Goal: Information Seeking & Learning: Check status

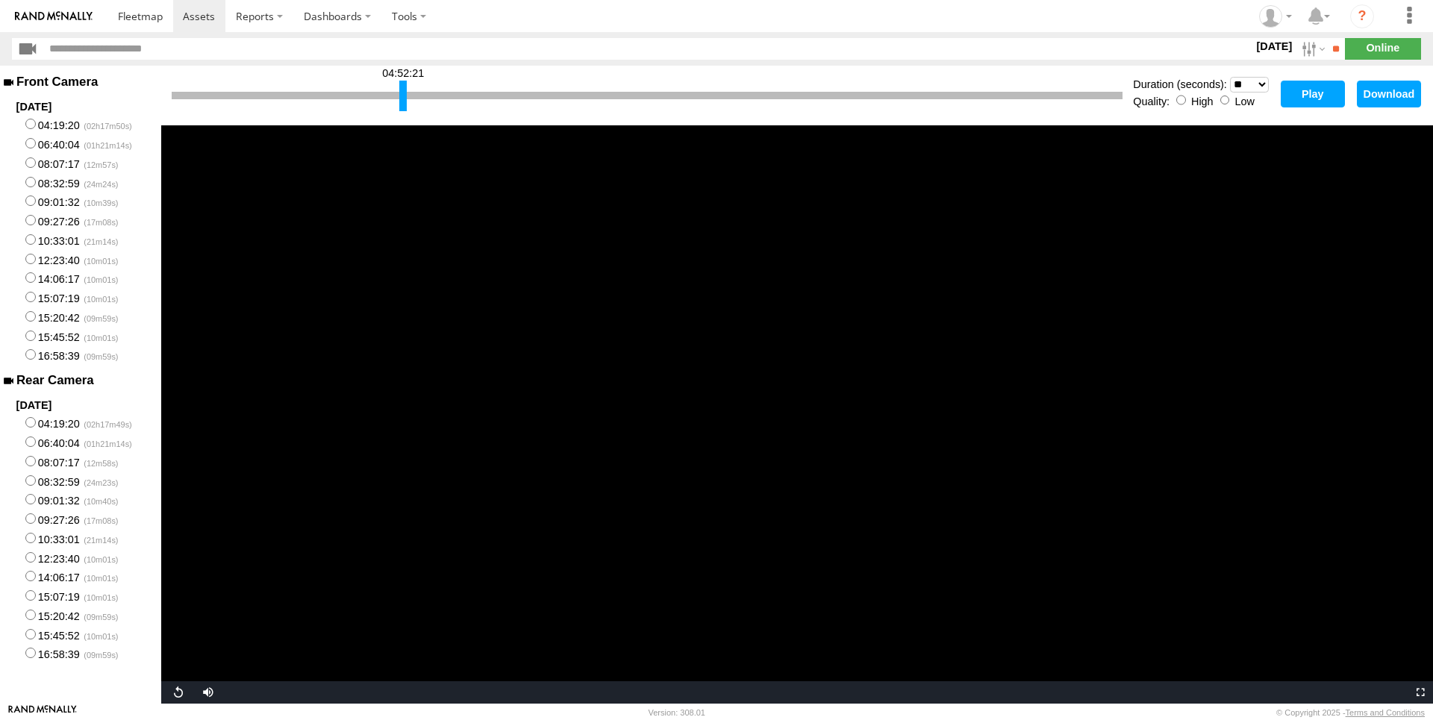
click at [1272, 45] on label "[DATE]" at bounding box center [1274, 46] width 42 height 16
click at [0, 0] on label at bounding box center [0, 0] width 0 height 0
click at [1329, 53] on input "**" at bounding box center [1336, 49] width 17 height 22
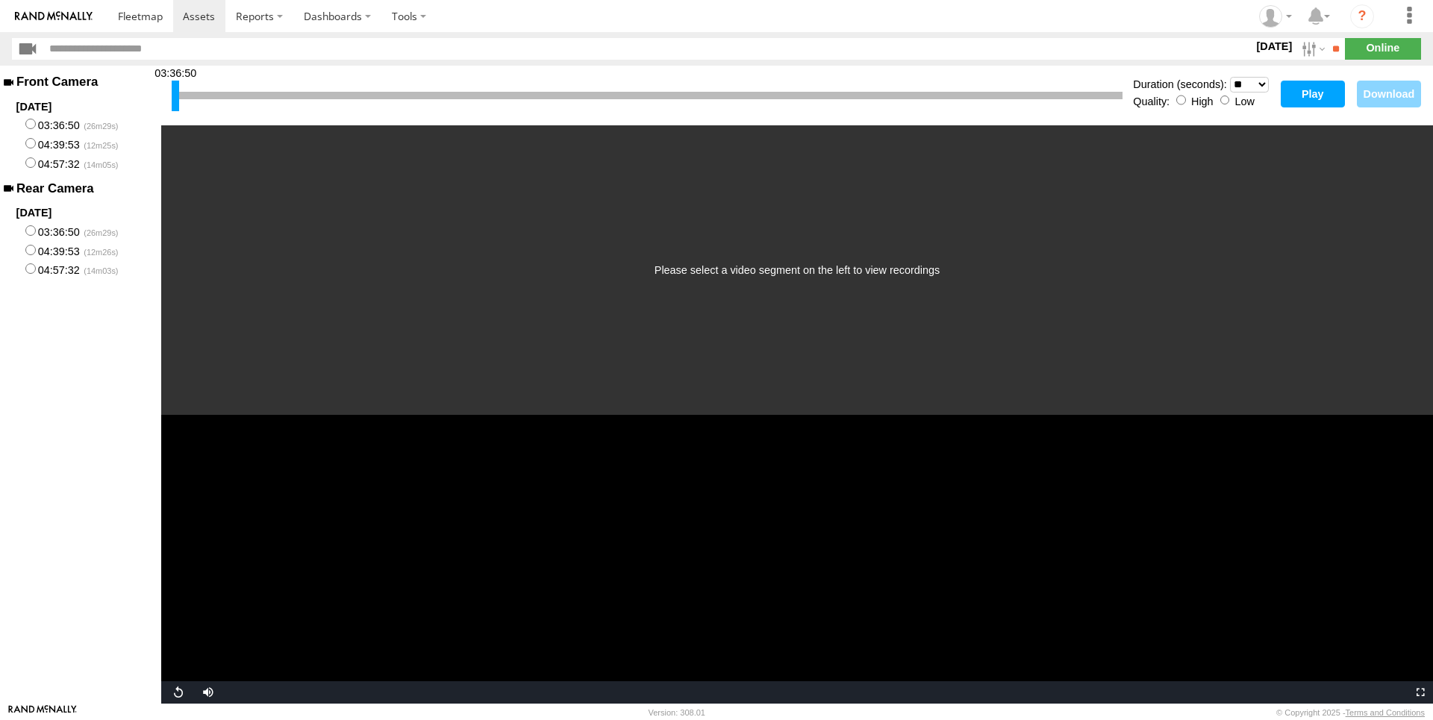
click at [1323, 91] on button "Play" at bounding box center [1313, 94] width 64 height 27
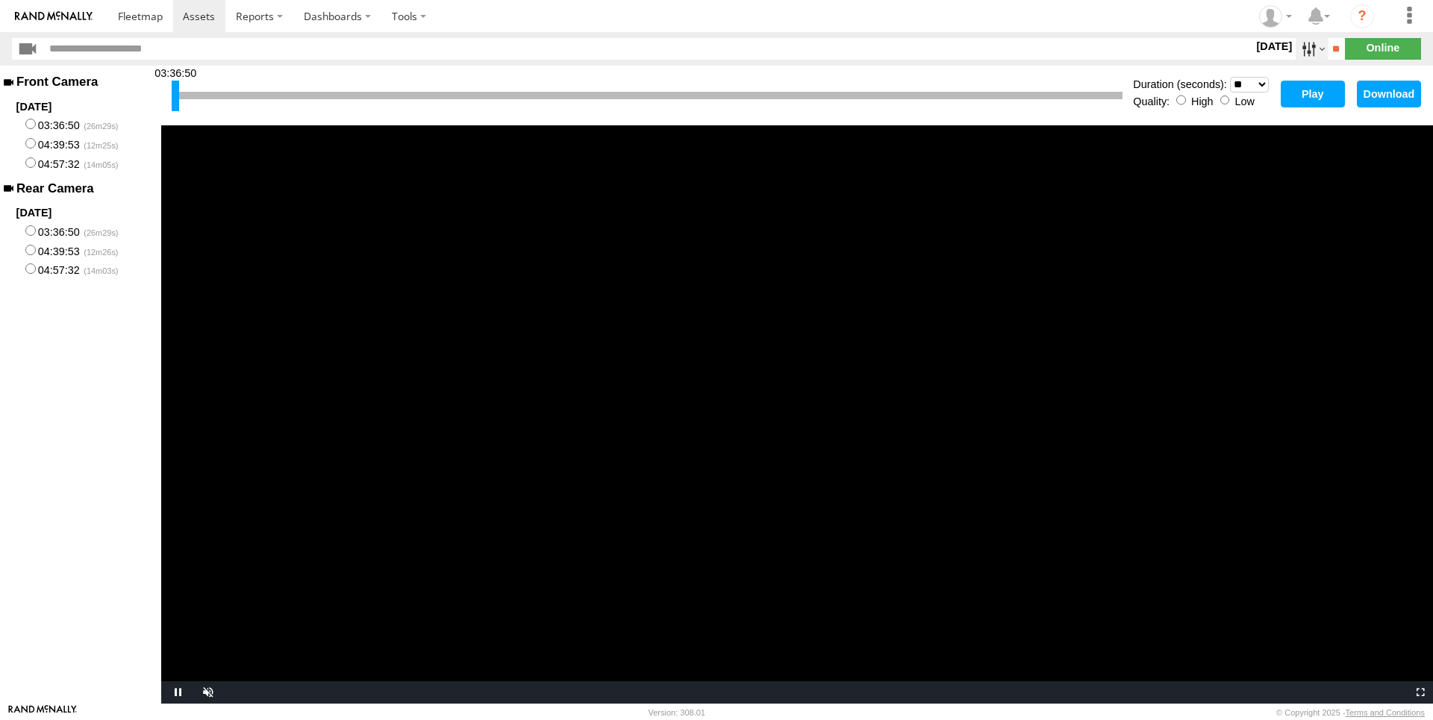
click at [1298, 49] on label at bounding box center [1311, 49] width 32 height 22
click at [0, 0] on label at bounding box center [0, 0] width 0 height 0
click at [1335, 52] on input "**" at bounding box center [1336, 49] width 17 height 22
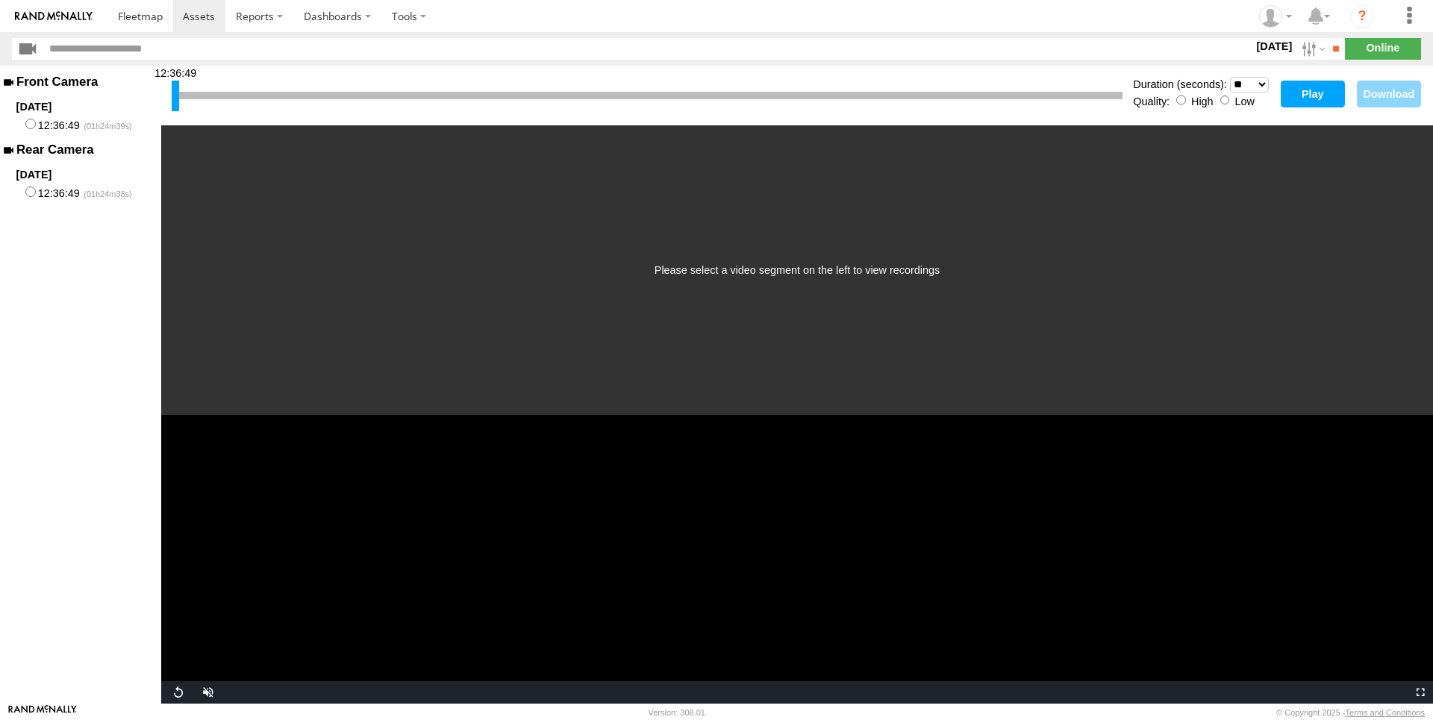
click at [1304, 93] on button "Play" at bounding box center [1313, 94] width 64 height 27
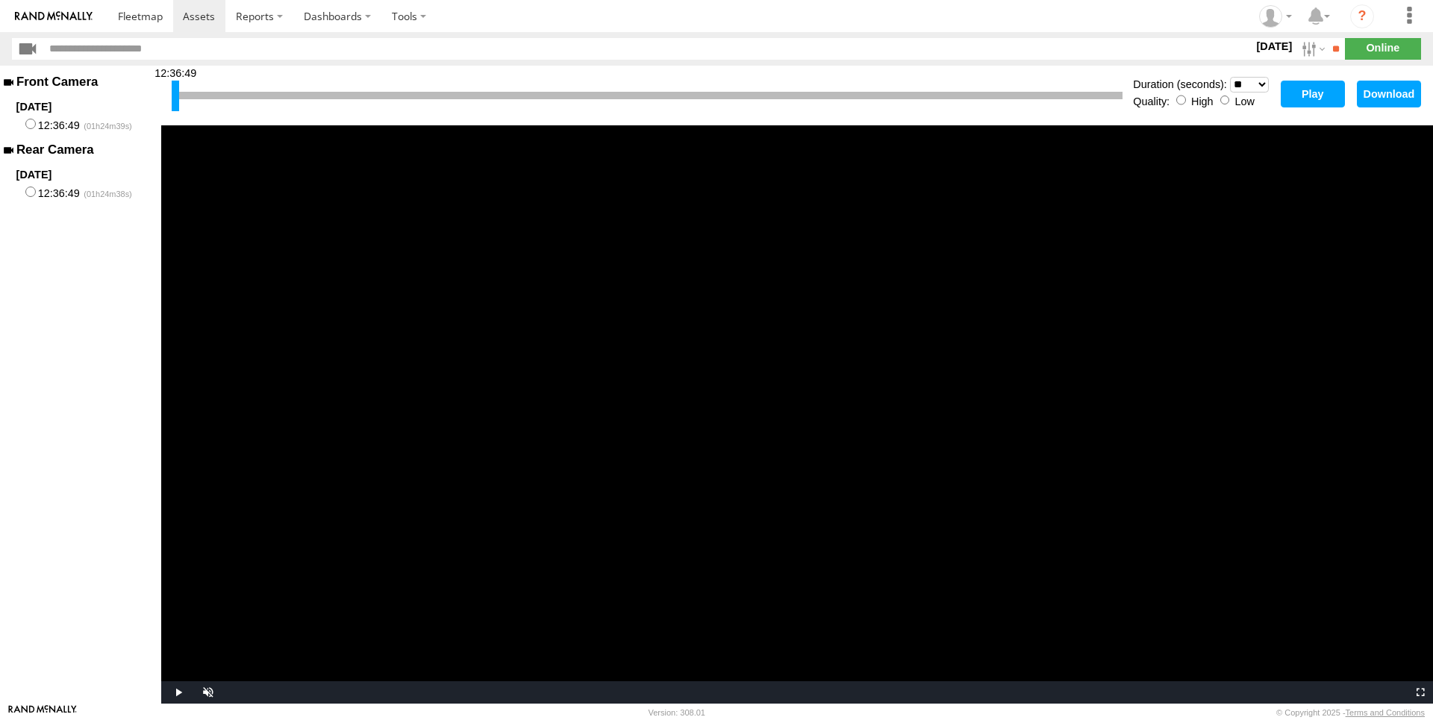
click at [1303, 95] on button "Play" at bounding box center [1313, 94] width 64 height 27
click at [650, 96] on div at bounding box center [647, 95] width 951 height 7
drag, startPoint x: 177, startPoint y: 94, endPoint x: 652, endPoint y: 96, distance: 475.4
click at [652, 96] on div at bounding box center [650, 96] width 7 height 31
click at [1322, 93] on button "Play" at bounding box center [1313, 94] width 64 height 27
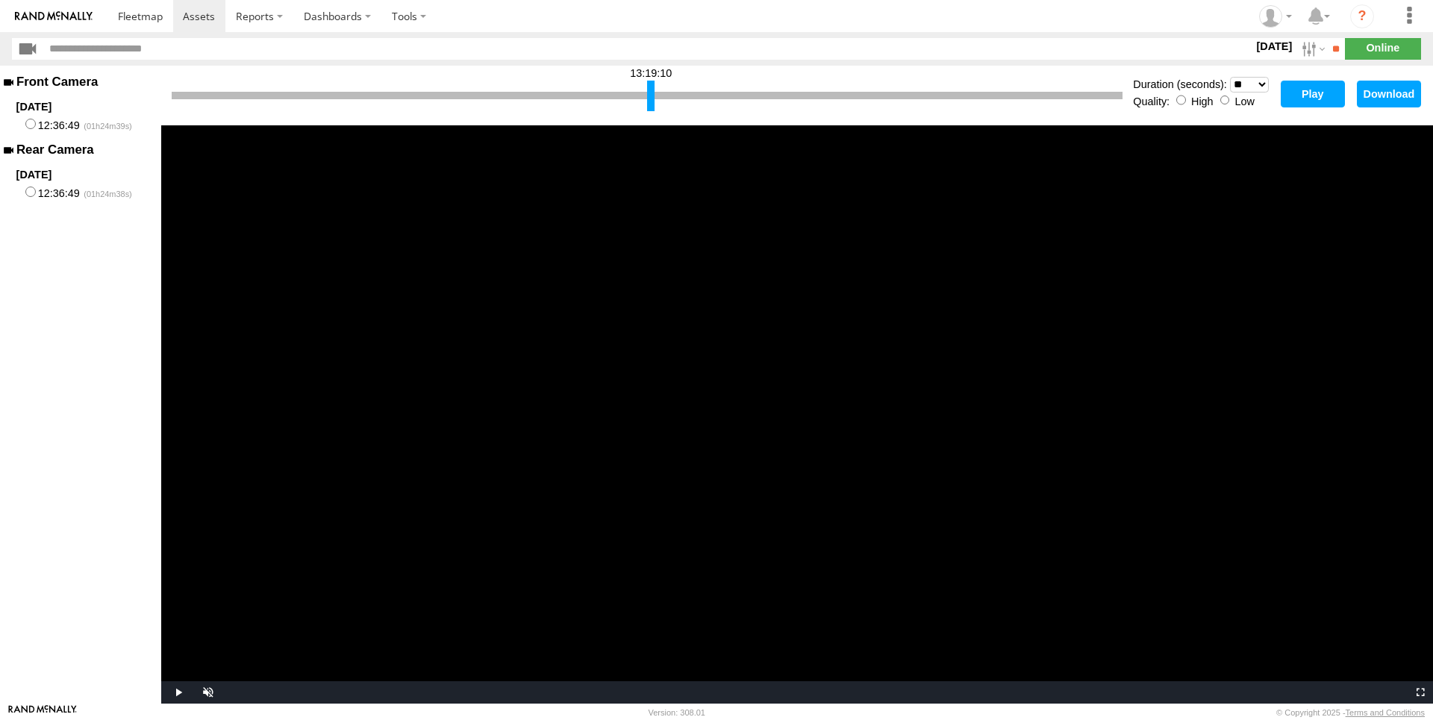
click at [1295, 94] on button "Play" at bounding box center [1313, 94] width 64 height 27
click at [503, 91] on div "13:19:10" at bounding box center [647, 96] width 951 height 38
click at [532, 99] on div at bounding box center [647, 95] width 951 height 7
drag, startPoint x: 648, startPoint y: 99, endPoint x: 435, endPoint y: 125, distance: 215.0
click at [435, 125] on div "13:00:09 Duration (seconds): * ** ** ** ** ** ** *** *** *** *** Quality: High …" at bounding box center [797, 96] width 1272 height 60
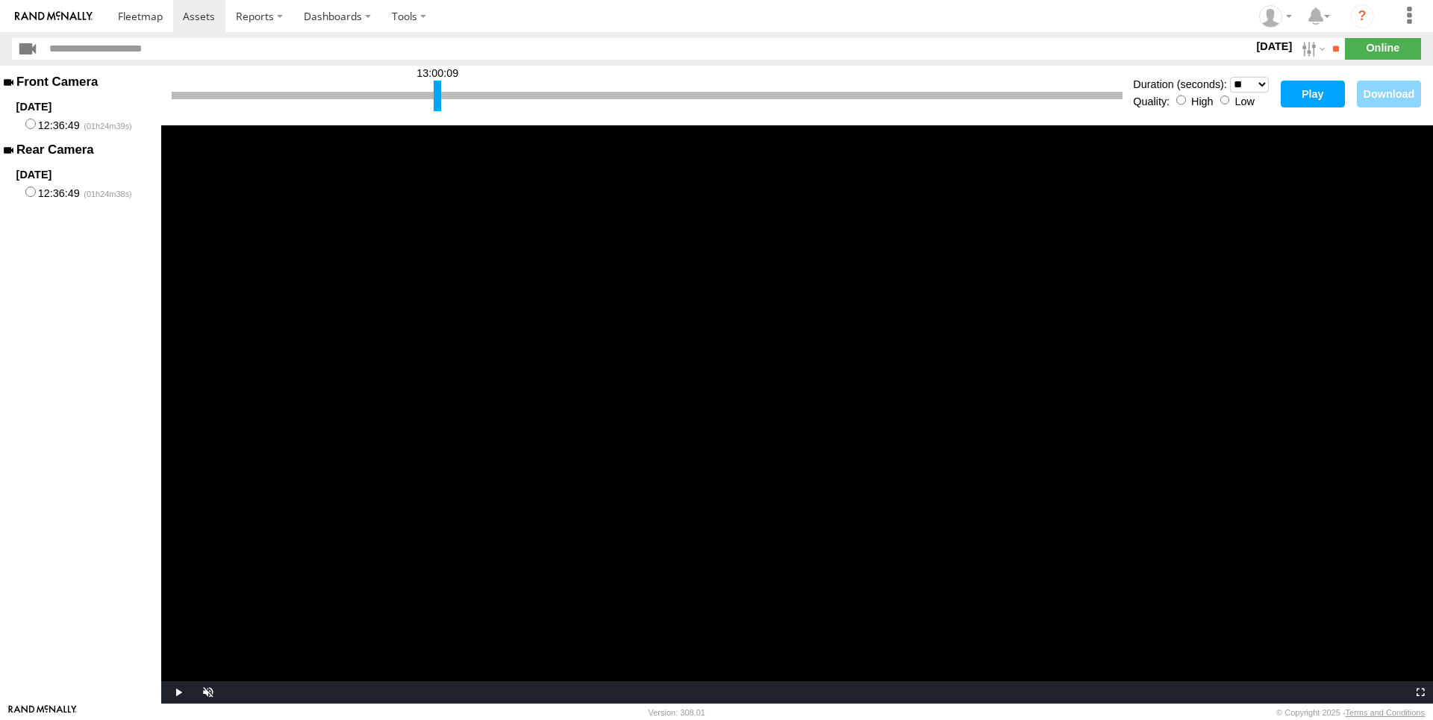
click at [1323, 96] on button "Play" at bounding box center [1313, 94] width 64 height 27
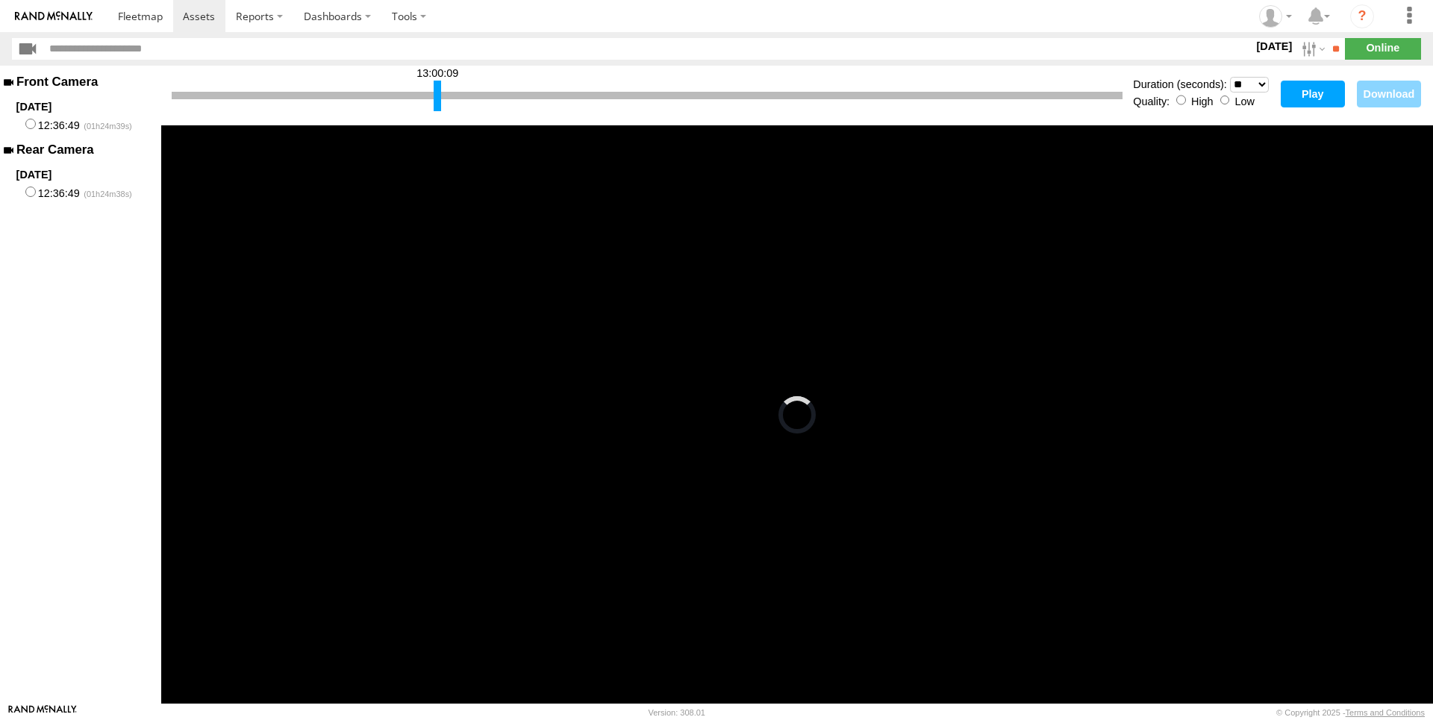
click at [1320, 94] on button "Play" at bounding box center [1313, 94] width 64 height 27
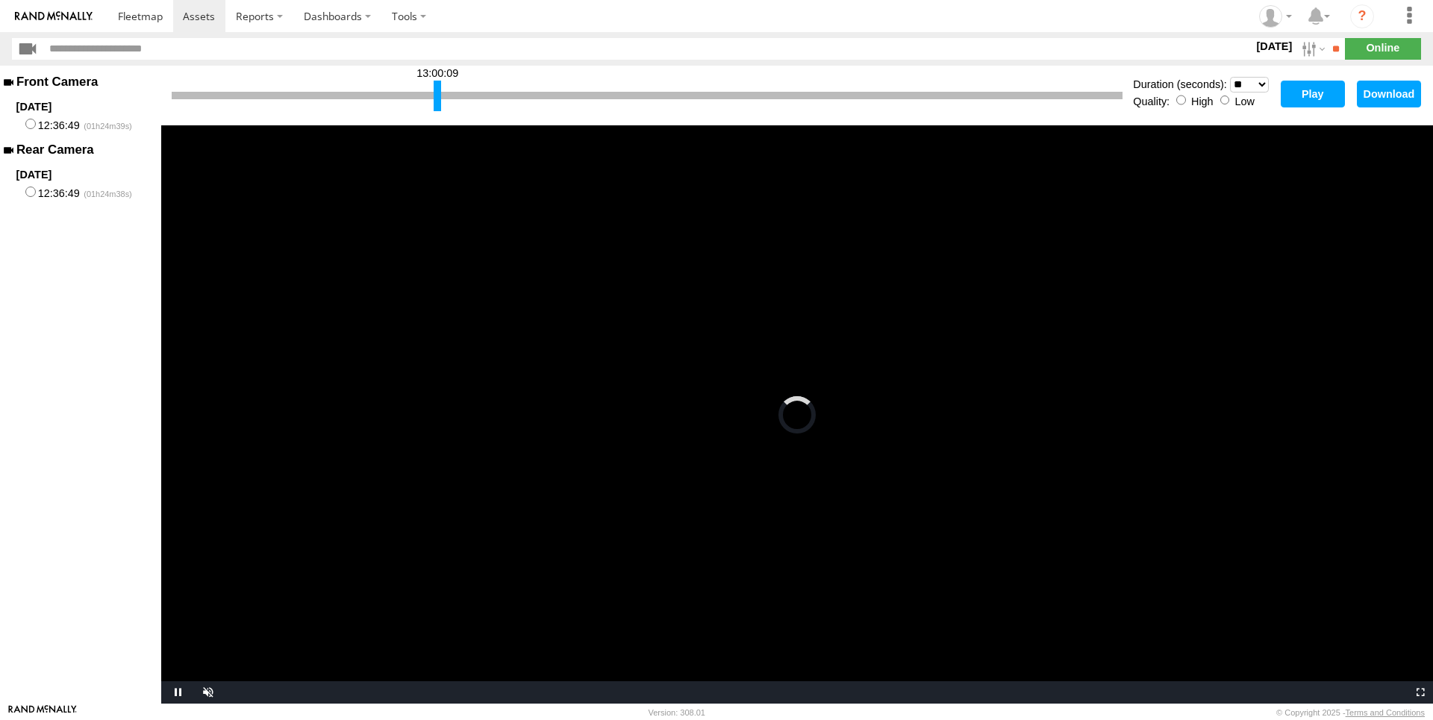
click at [1325, 98] on button "Play" at bounding box center [1313, 94] width 64 height 27
click at [1301, 94] on button "Play" at bounding box center [1313, 94] width 64 height 27
drag, startPoint x: 436, startPoint y: 90, endPoint x: 273, endPoint y: 119, distance: 165.3
click at [273, 119] on div "12:45:40 Duration (seconds): * ** ** ** ** ** ** *** *** *** *** Quality: High …" at bounding box center [797, 96] width 1272 height 60
click at [1306, 92] on button "Play" at bounding box center [1313, 94] width 64 height 27
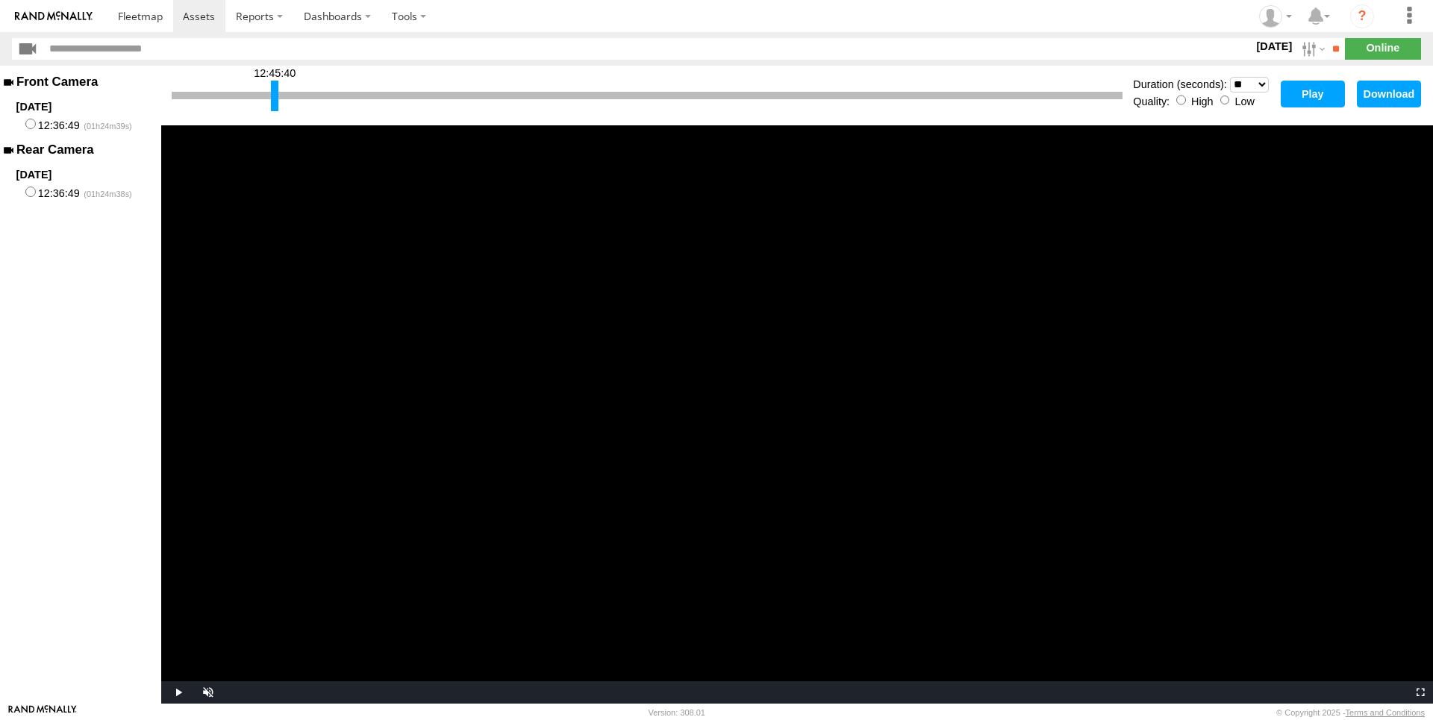
click at [1307, 87] on button "Play" at bounding box center [1313, 94] width 64 height 27
click at [208, 692] on span "Video Player" at bounding box center [206, 692] width 30 height 0
click at [279, 91] on div "12:45:40" at bounding box center [647, 96] width 951 height 38
drag, startPoint x: 276, startPoint y: 93, endPoint x: 325, endPoint y: 119, distance: 55.4
click at [325, 119] on div "12:49:59 Duration (seconds): * ** ** ** ** ** ** *** *** *** *** Quality: High …" at bounding box center [797, 96] width 1272 height 60
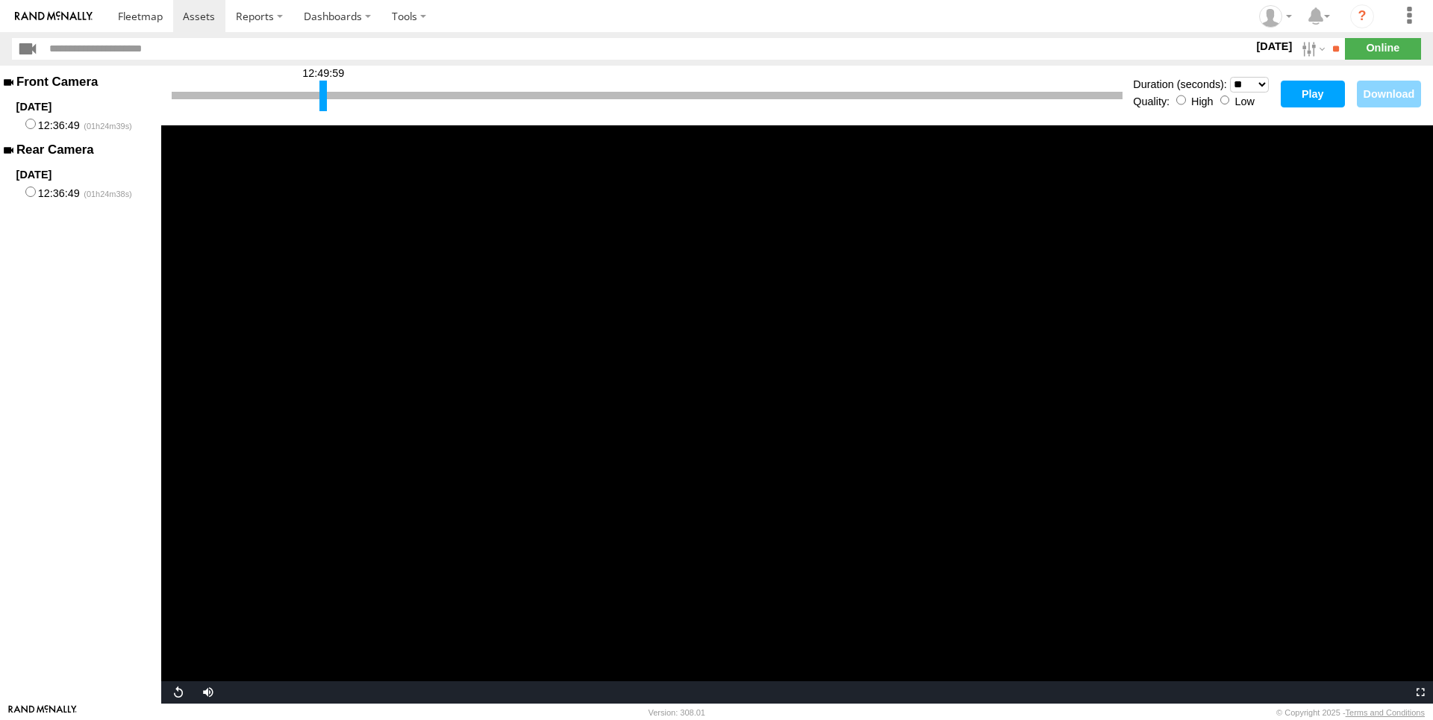
click at [1303, 100] on button "Play" at bounding box center [1313, 94] width 64 height 27
drag, startPoint x: 321, startPoint y: 94, endPoint x: 372, endPoint y: 99, distance: 50.9
click at [372, 99] on div at bounding box center [373, 96] width 7 height 31
click at [1294, 97] on button "Play" at bounding box center [1313, 94] width 64 height 27
click at [205, 692] on span "Video Player" at bounding box center [206, 692] width 30 height 0
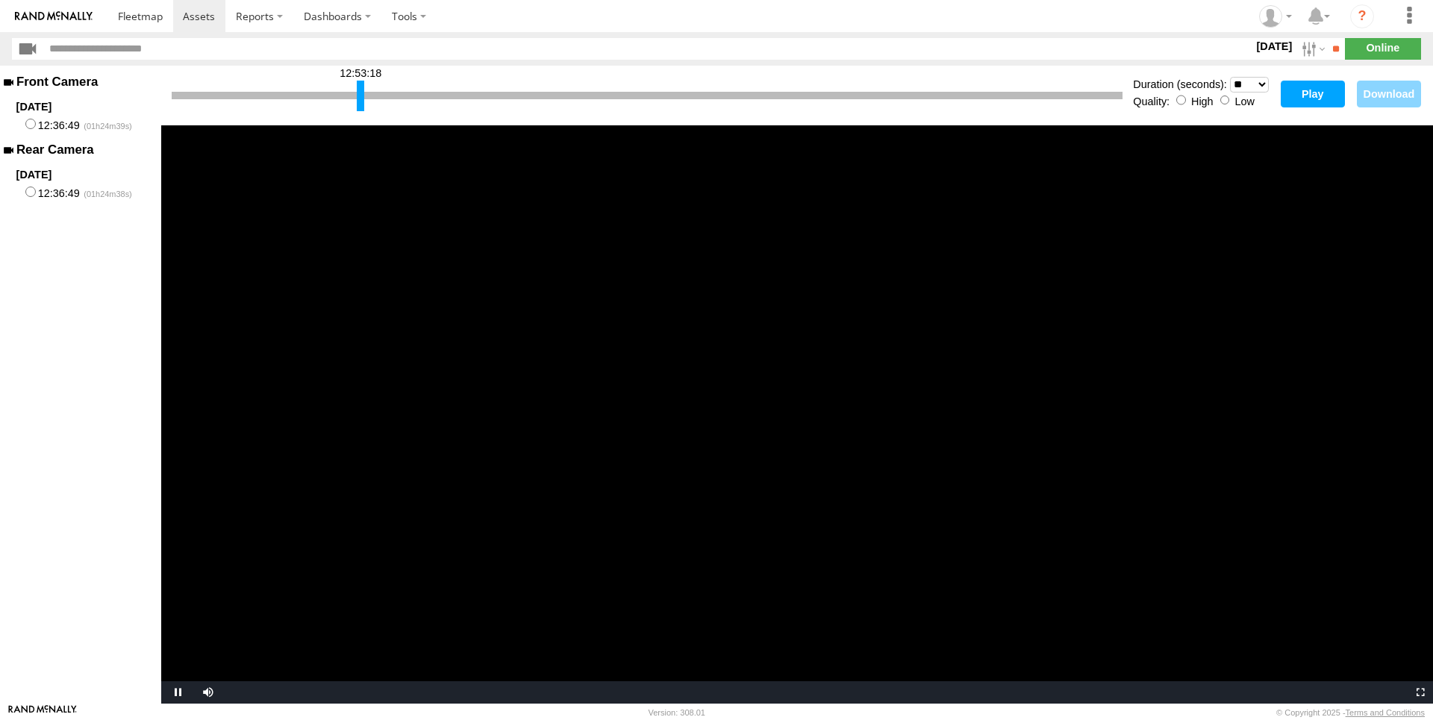
drag, startPoint x: 372, startPoint y: 90, endPoint x: 358, endPoint y: 93, distance: 13.8
click at [358, 93] on div at bounding box center [360, 96] width 7 height 31
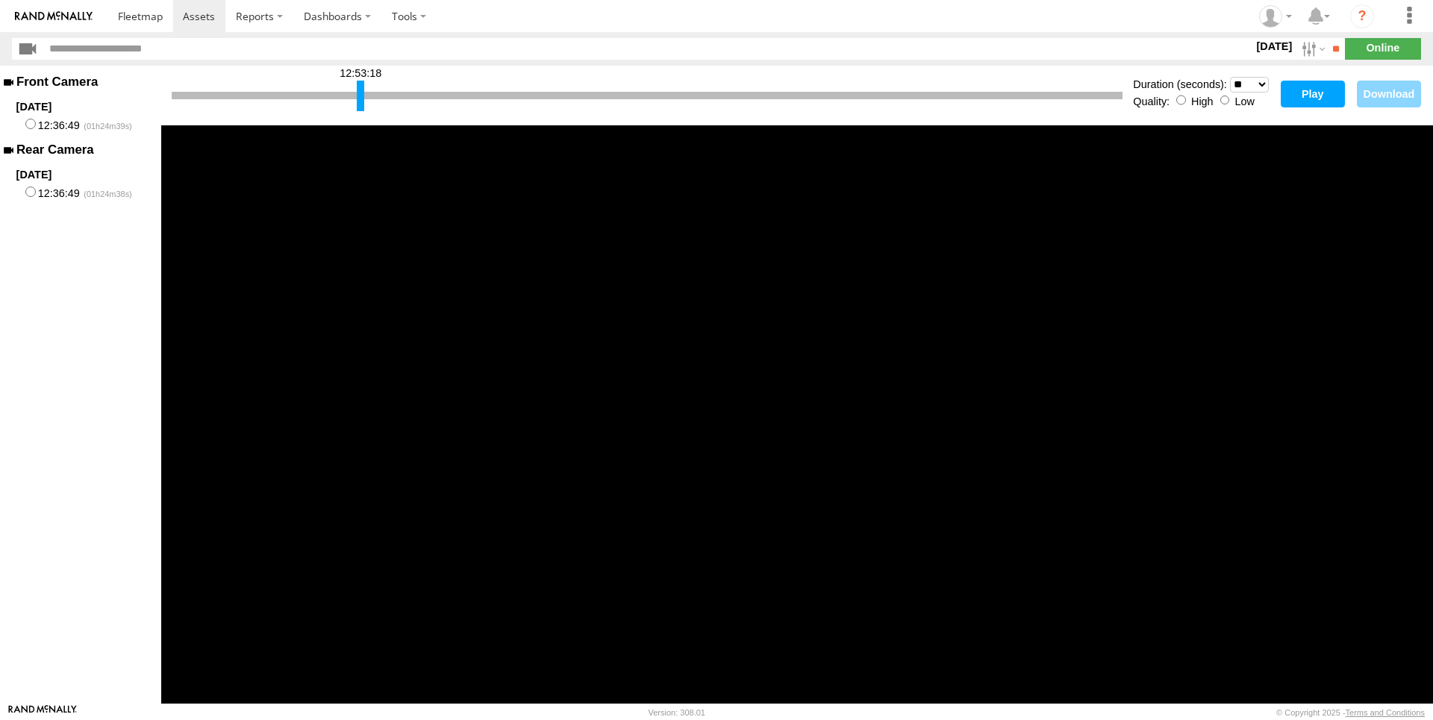
click at [1300, 90] on button "Play" at bounding box center [1313, 94] width 64 height 27
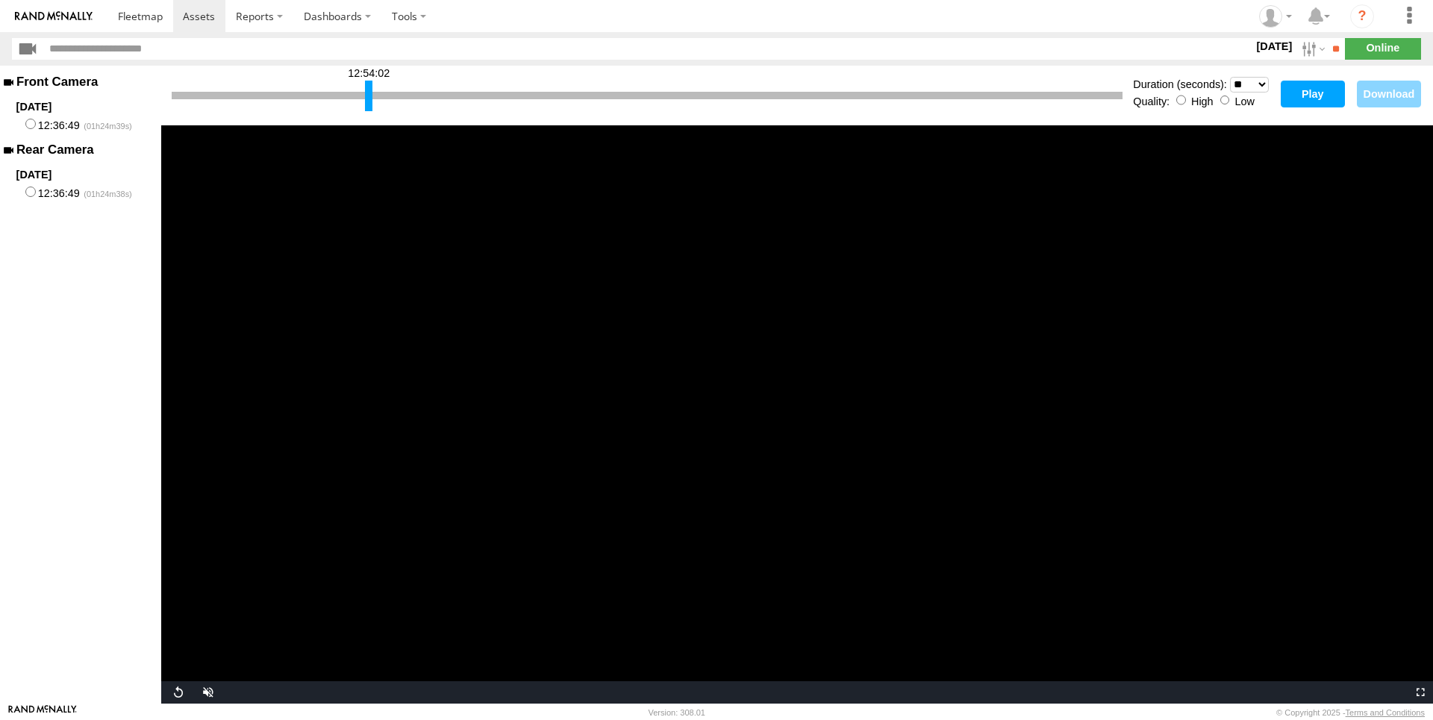
drag, startPoint x: 359, startPoint y: 95, endPoint x: 367, endPoint y: 97, distance: 8.5
click at [367, 97] on div at bounding box center [368, 96] width 7 height 31
click at [1295, 92] on button "Play" at bounding box center [1313, 94] width 64 height 27
click at [1230, 77] on select "* ** ** ** ** ** ** *** *** *** ***" at bounding box center [1249, 85] width 39 height 16
click option "**" at bounding box center [0, 0] width 0 height 0
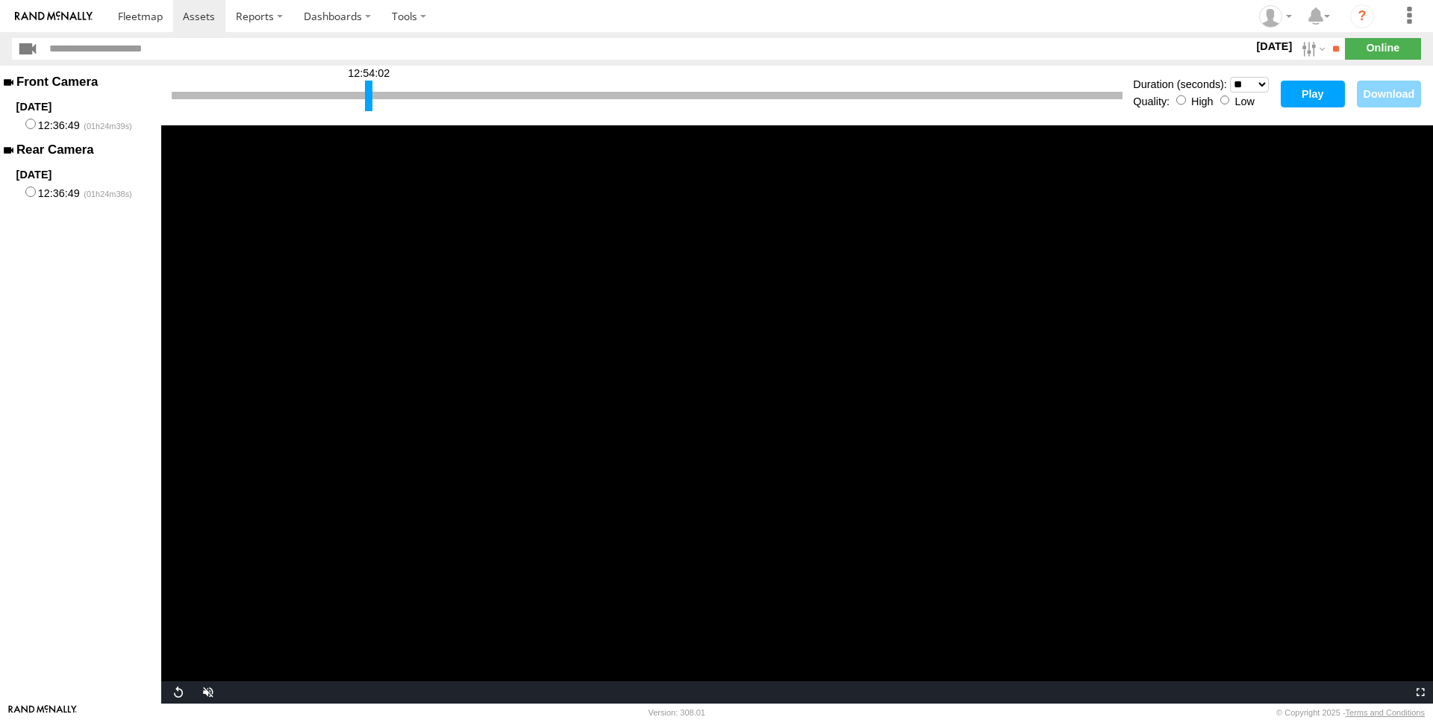
click at [1324, 87] on button "Play" at bounding box center [1313, 94] width 64 height 27
click at [207, 692] on span "Video Player" at bounding box center [206, 692] width 30 height 0
click at [181, 692] on span "Video Player" at bounding box center [176, 692] width 30 height 0
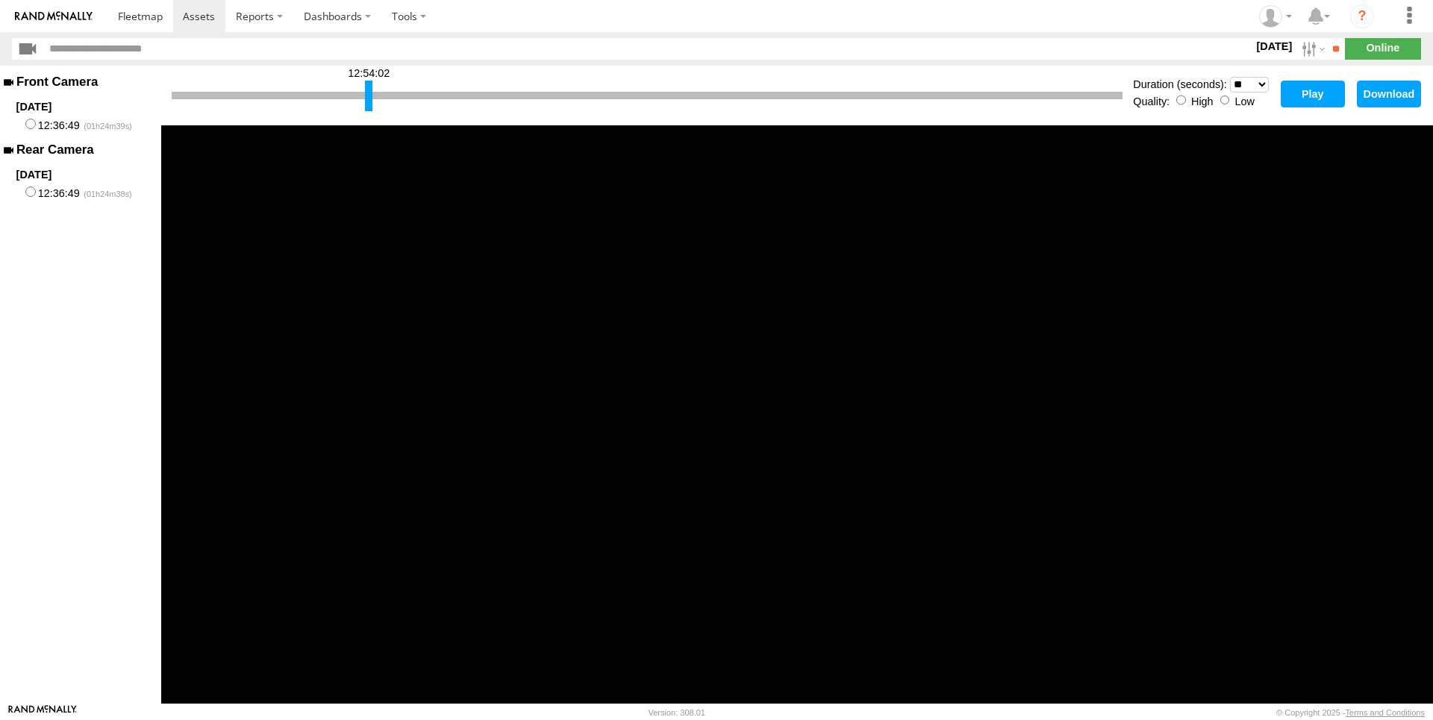
drag, startPoint x: 365, startPoint y: 93, endPoint x: 358, endPoint y: 100, distance: 9.5
click at [358, 99] on div at bounding box center [647, 95] width 951 height 7
drag, startPoint x: 368, startPoint y: 93, endPoint x: 345, endPoint y: 104, distance: 25.4
click at [345, 104] on div at bounding box center [345, 96] width 7 height 31
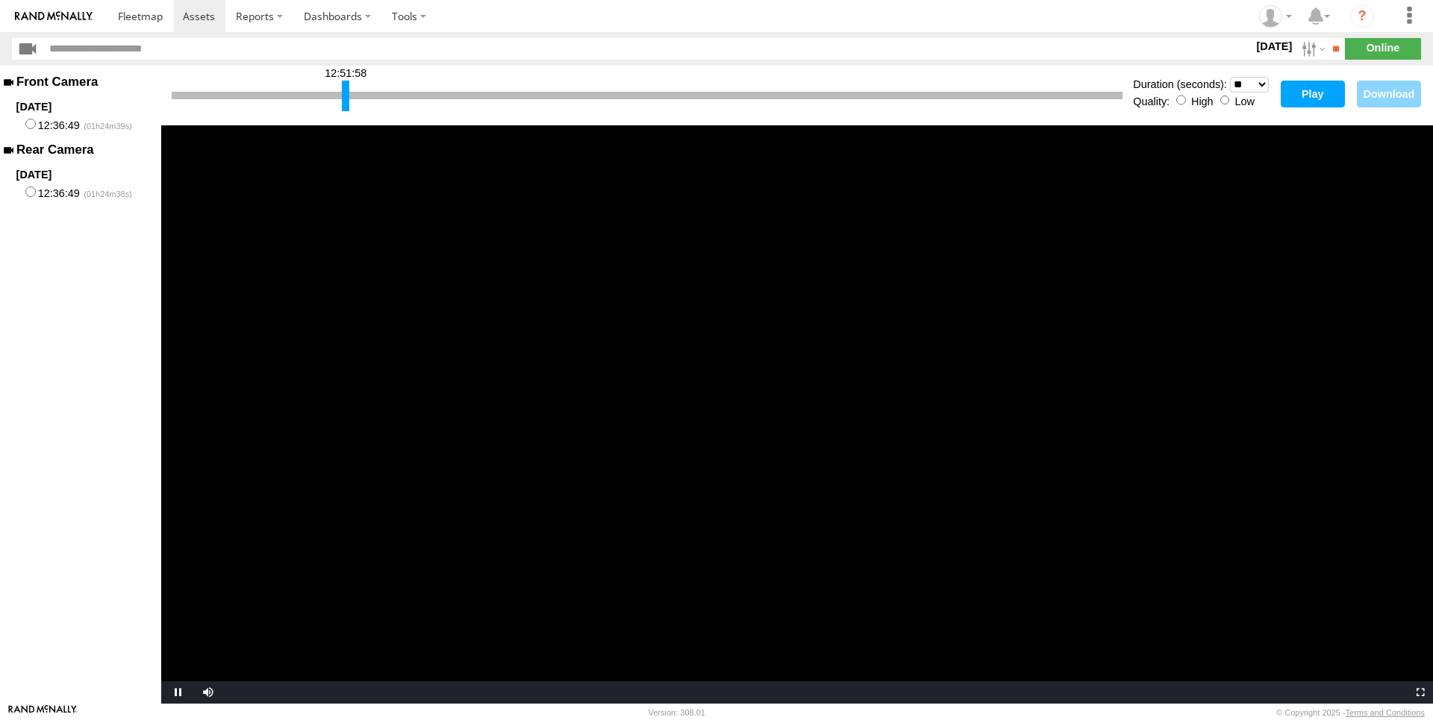
click at [1230, 77] on select "* ** ** ** ** ** ** *** *** *** ***" at bounding box center [1249, 85] width 39 height 16
click option "***" at bounding box center [0, 0] width 0 height 0
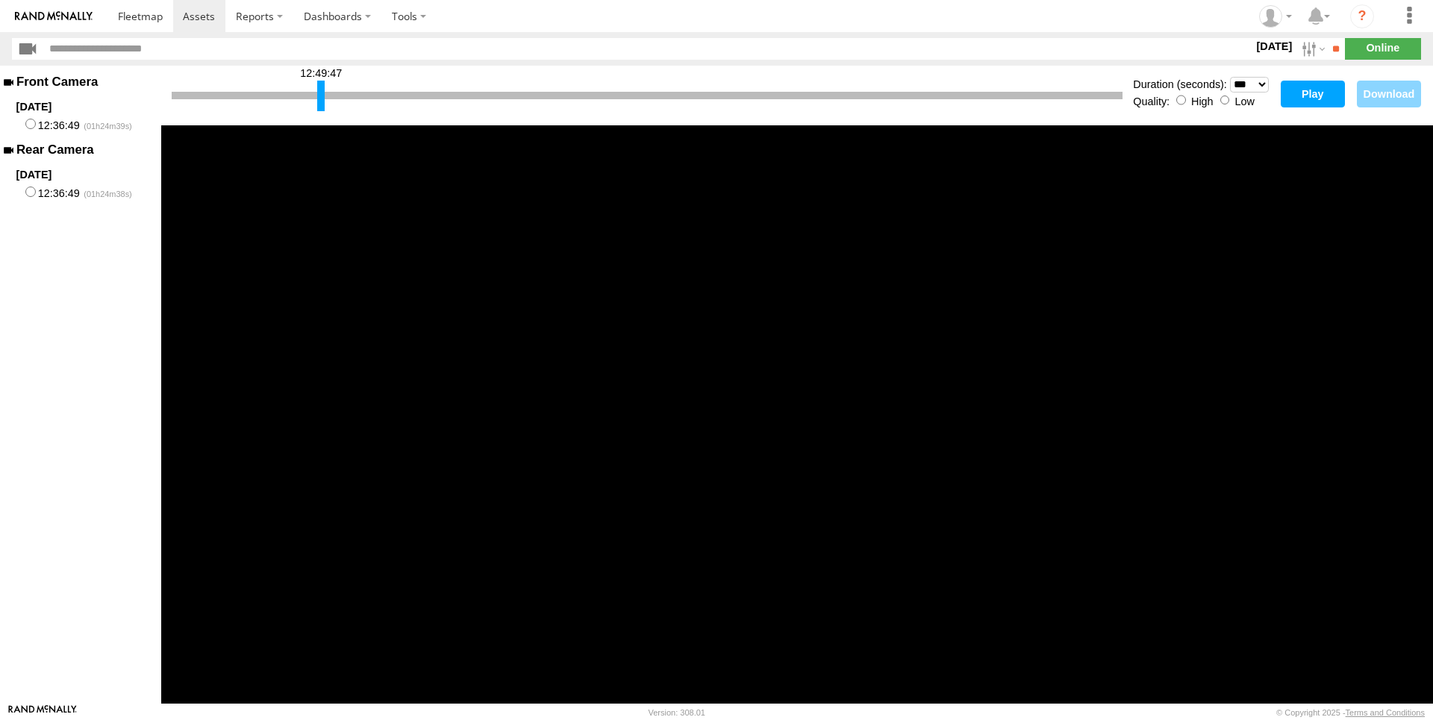
drag, startPoint x: 345, startPoint y: 96, endPoint x: 320, endPoint y: 122, distance: 36.4
click at [320, 122] on div "12:49:47 Duration (seconds): * ** ** ** ** ** ** *** *** *** *** Quality: High …" at bounding box center [797, 96] width 1272 height 60
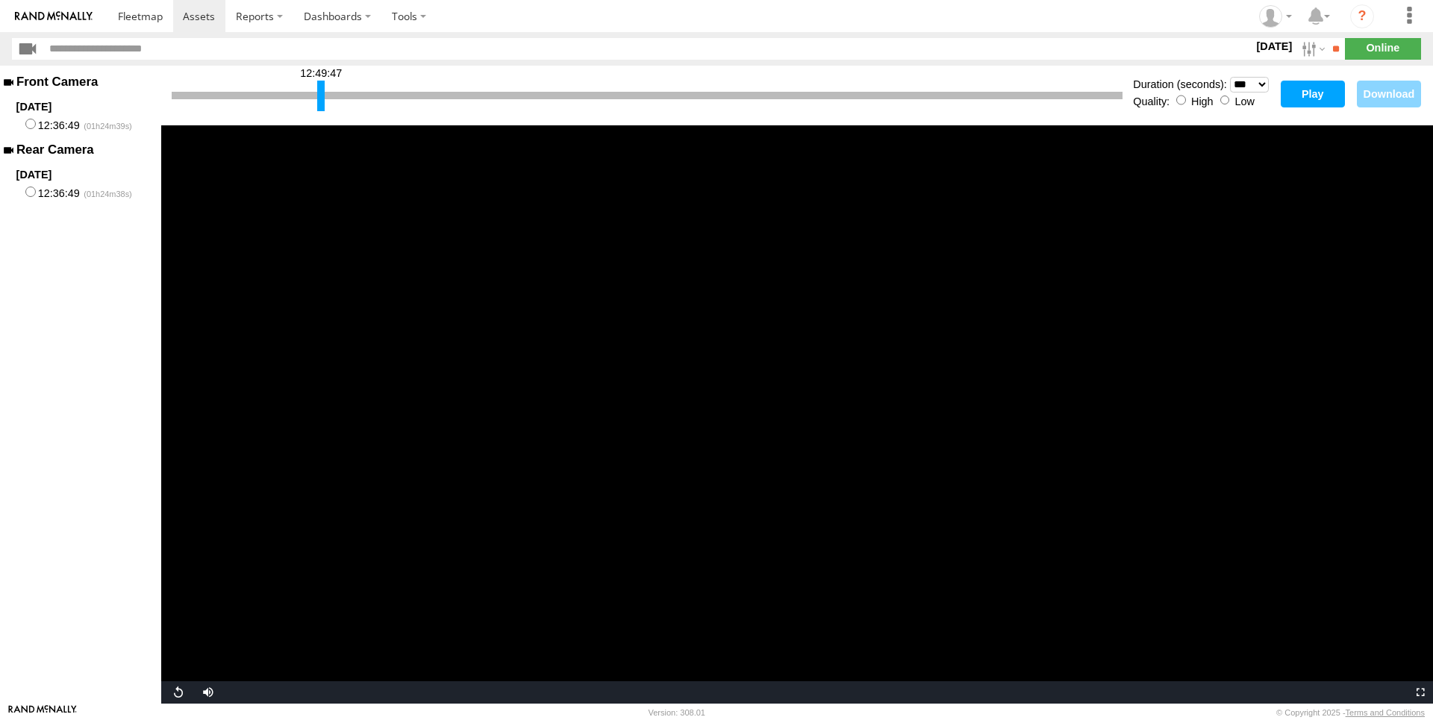
click at [1322, 94] on button "Play" at bounding box center [1313, 94] width 64 height 27
click at [210, 692] on span "Video Player" at bounding box center [206, 692] width 30 height 0
click at [180, 692] on span "Video Player" at bounding box center [176, 692] width 30 height 0
drag, startPoint x: 254, startPoint y: 691, endPoint x: 388, endPoint y: 713, distance: 136.2
click at [381, 713] on body "?" at bounding box center [716, 360] width 1433 height 720
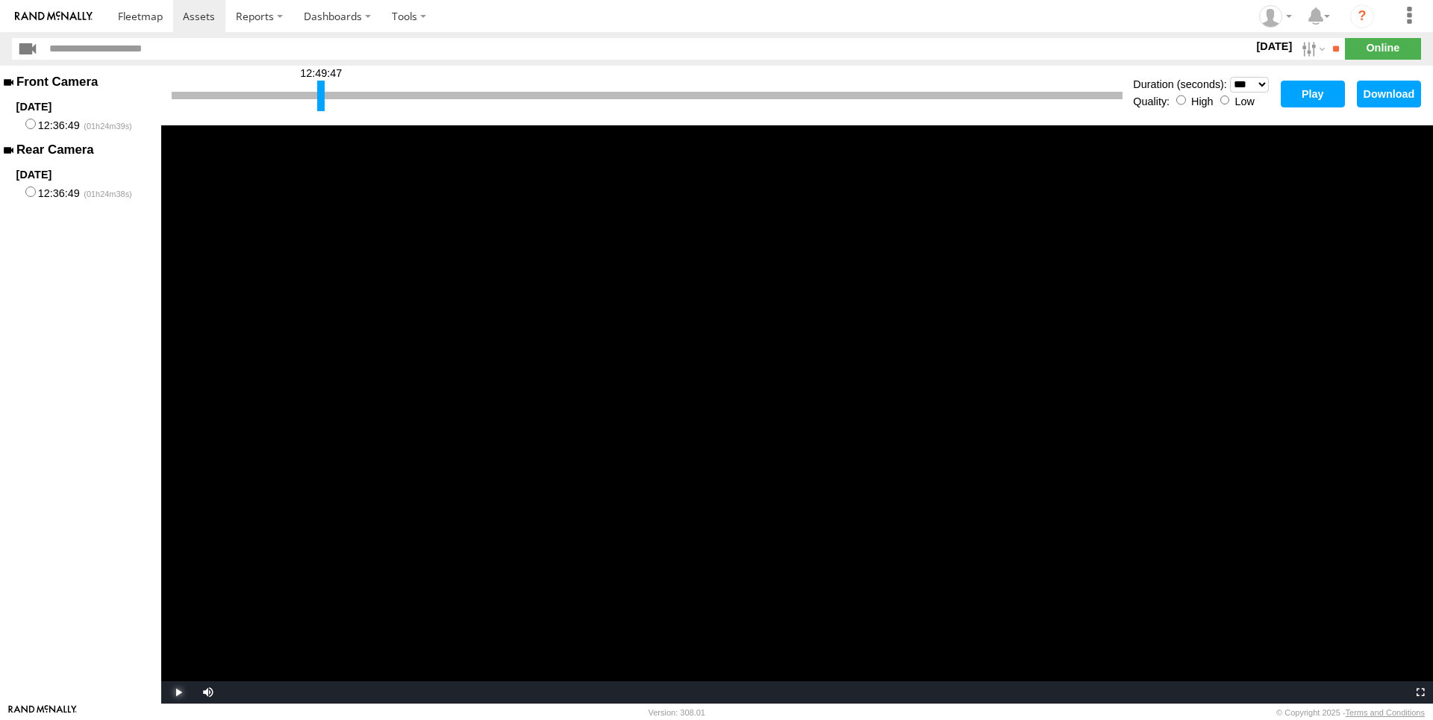
click at [181, 692] on span "Video Player" at bounding box center [176, 692] width 30 height 0
click at [176, 692] on span "Video Player" at bounding box center [176, 692] width 30 height 0
click at [175, 692] on span "Video Player" at bounding box center [176, 692] width 30 height 0
click at [829, 484] on video "Video Player" at bounding box center [797, 414] width 1272 height 578
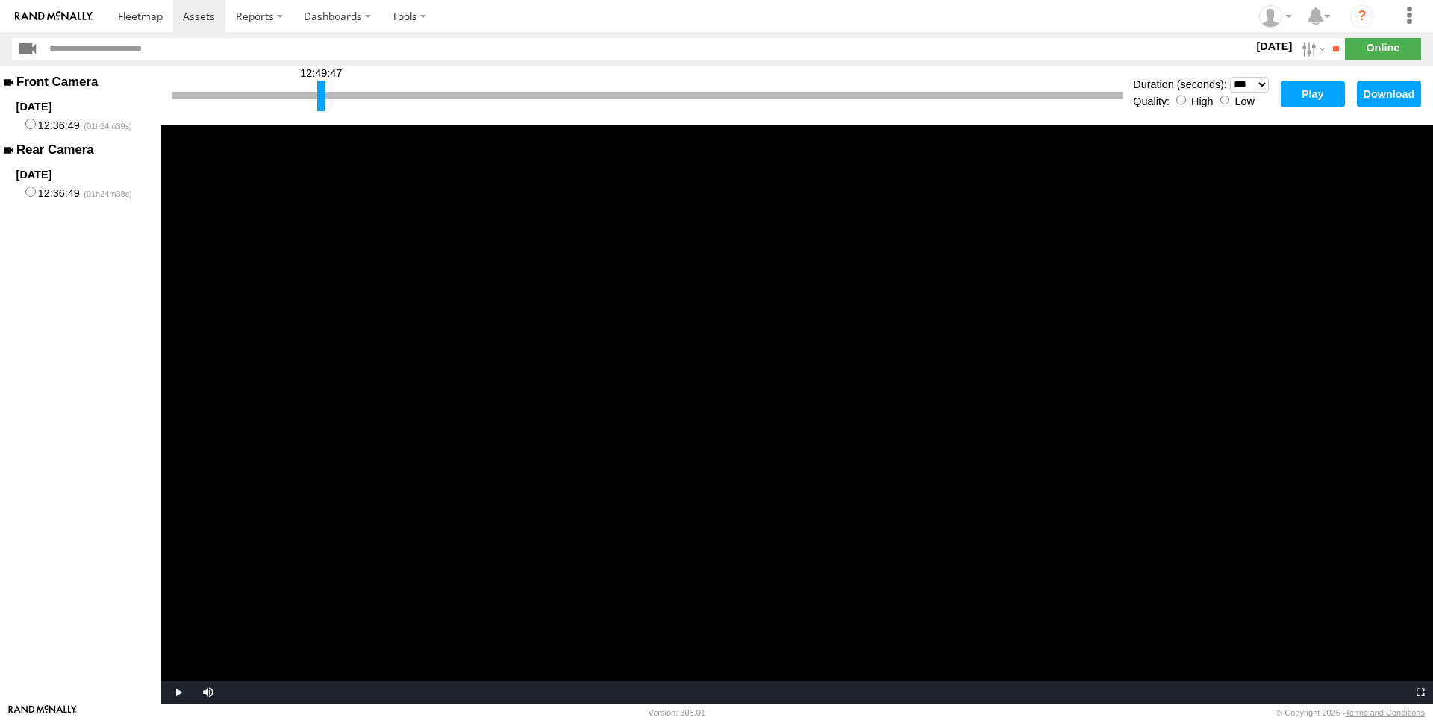
click at [829, 484] on video "Video Player" at bounding box center [797, 414] width 1272 height 578
click at [387, 393] on video "Video Player" at bounding box center [797, 414] width 1272 height 578
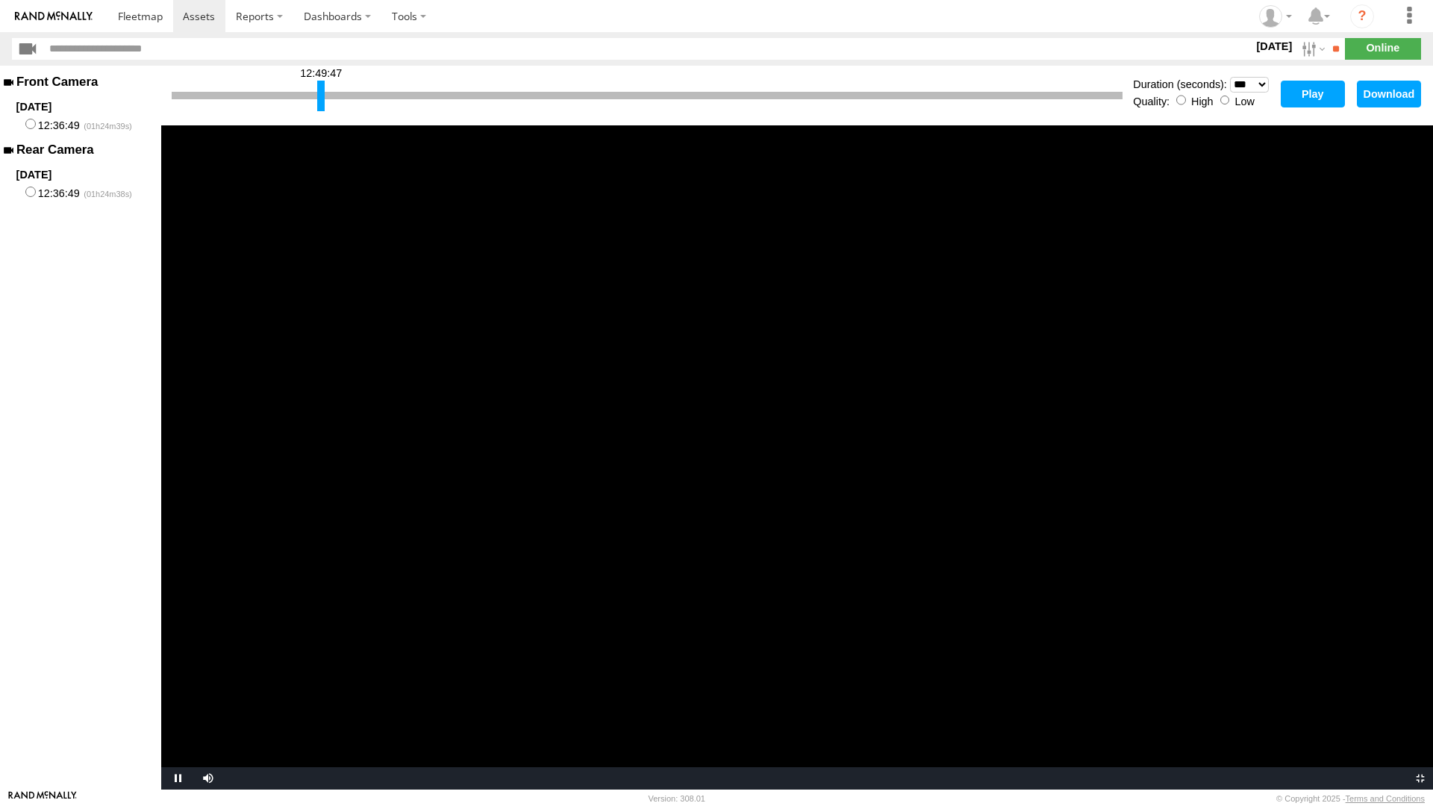
click at [387, 457] on video "Video Player" at bounding box center [797, 457] width 1272 height 664
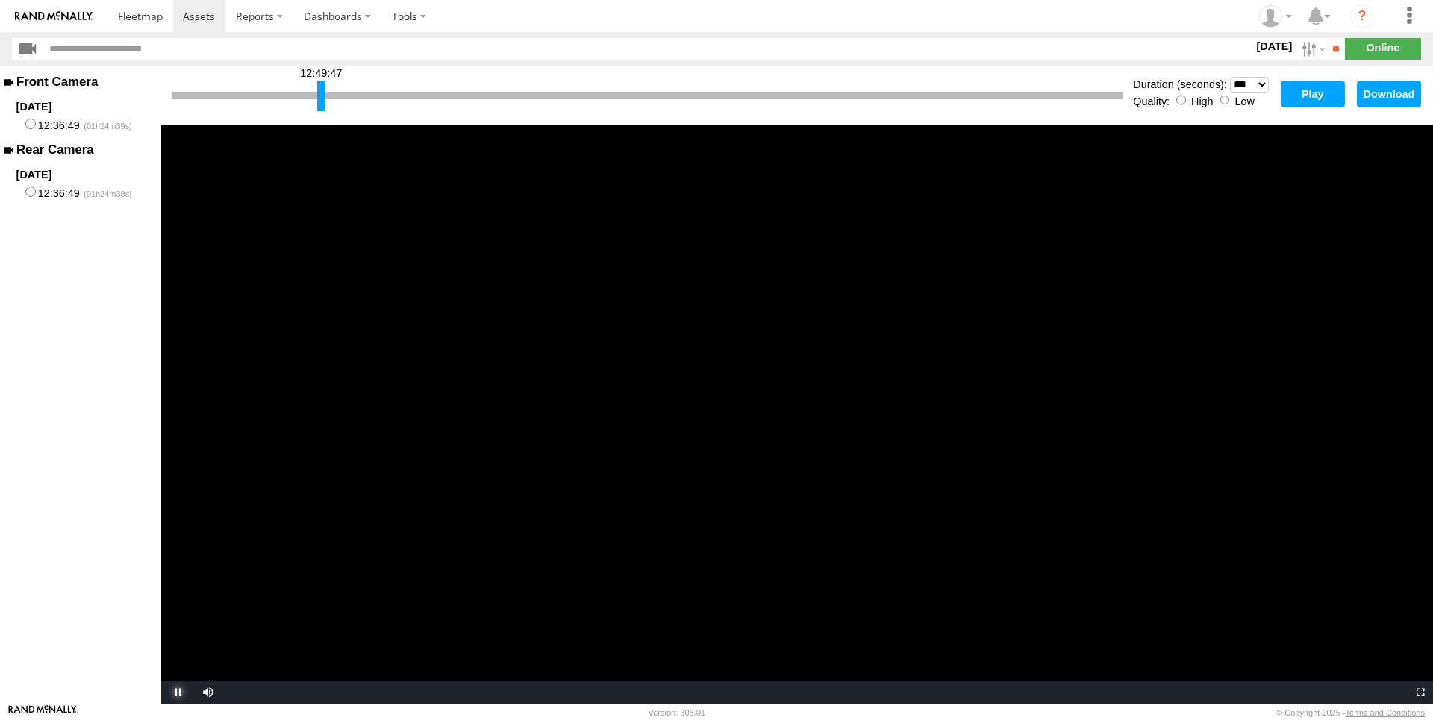
click at [177, 692] on span "Video Player" at bounding box center [176, 692] width 30 height 0
drag, startPoint x: 321, startPoint y: 93, endPoint x: 357, endPoint y: 108, distance: 39.1
click at [357, 108] on div at bounding box center [356, 96] width 7 height 31
click at [358, 98] on div at bounding box center [357, 96] width 7 height 31
click at [1230, 77] on select "* ** ** ** ** ** ** *** *** *** ***" at bounding box center [1249, 85] width 39 height 16
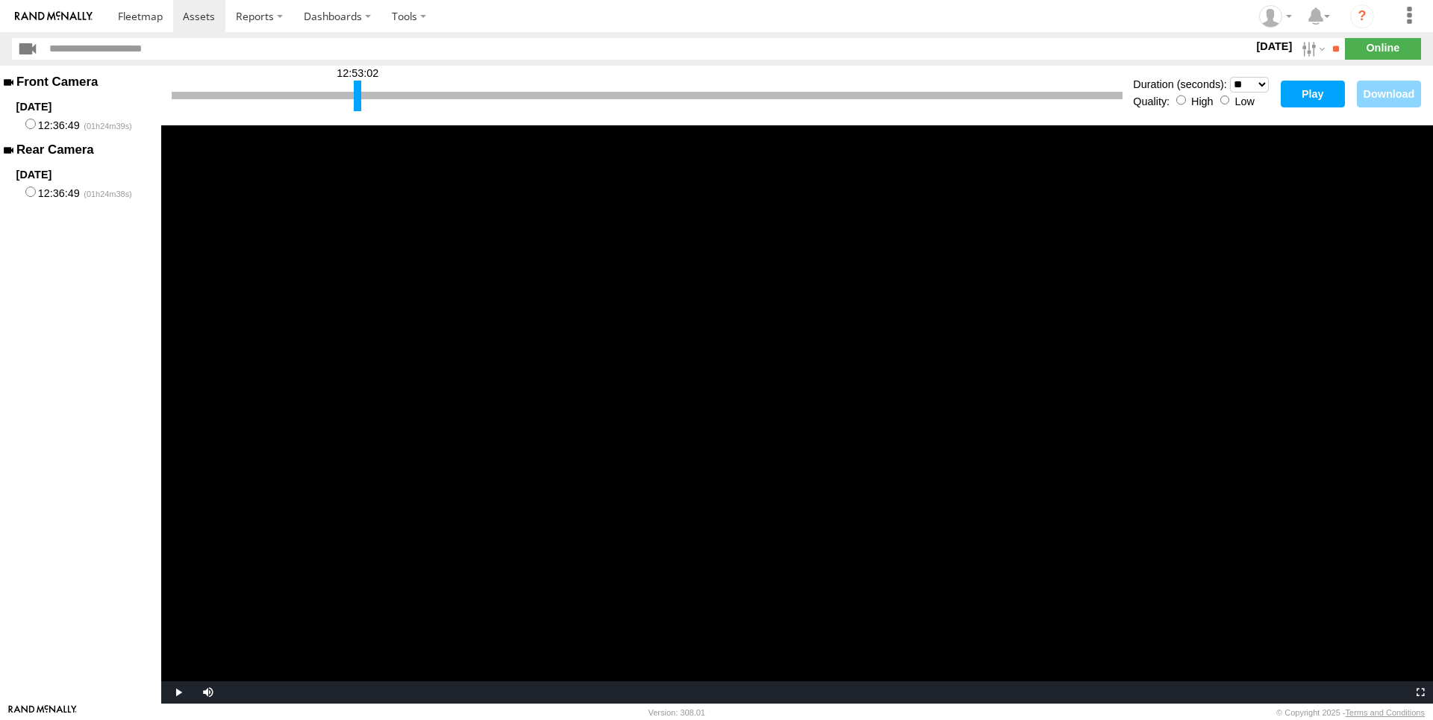
click option "**" at bounding box center [0, 0] width 0 height 0
click at [1312, 86] on button "Play" at bounding box center [1313, 94] width 64 height 27
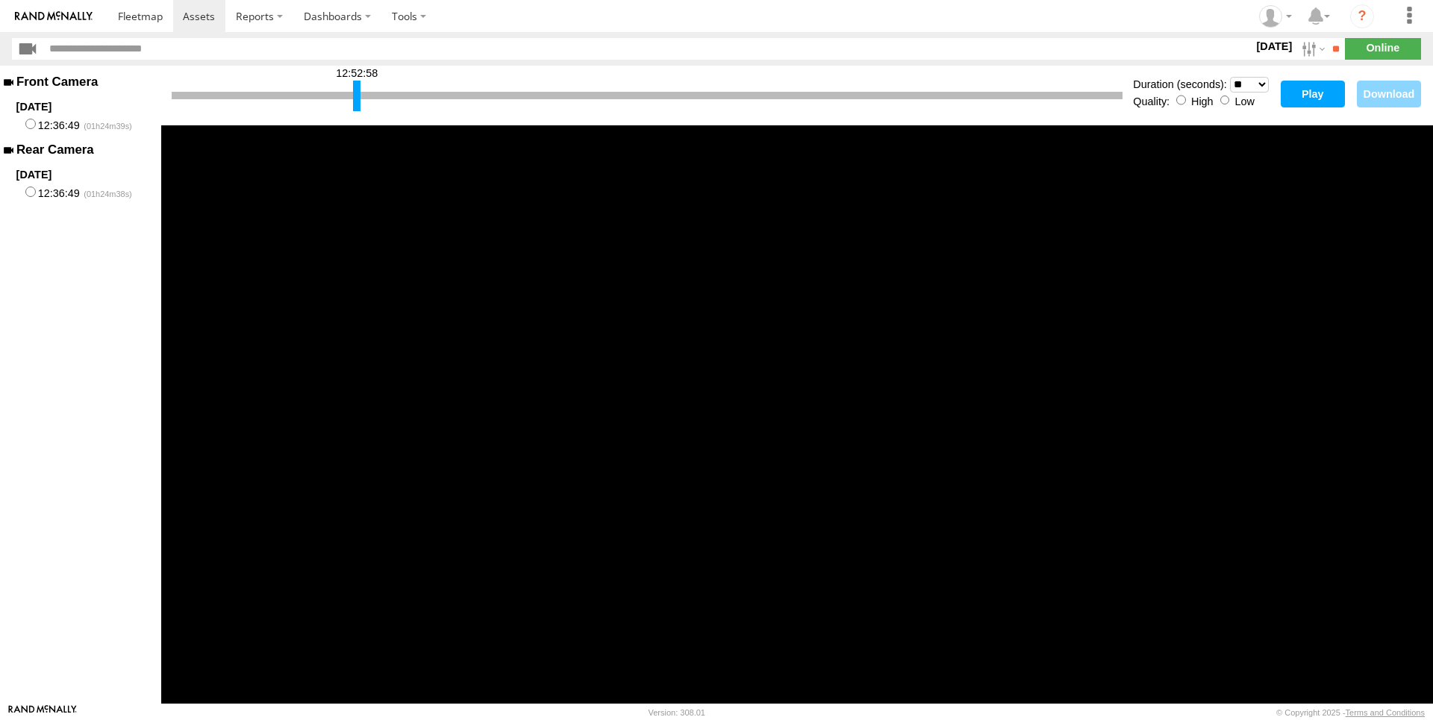
click at [357, 99] on div at bounding box center [356, 96] width 7 height 31
click at [1292, 92] on button "Play" at bounding box center [1313, 94] width 64 height 27
click at [1231, 98] on div "Quality: High Low" at bounding box center [1203, 100] width 140 height 15
click at [1308, 96] on button "Play" at bounding box center [1313, 94] width 64 height 27
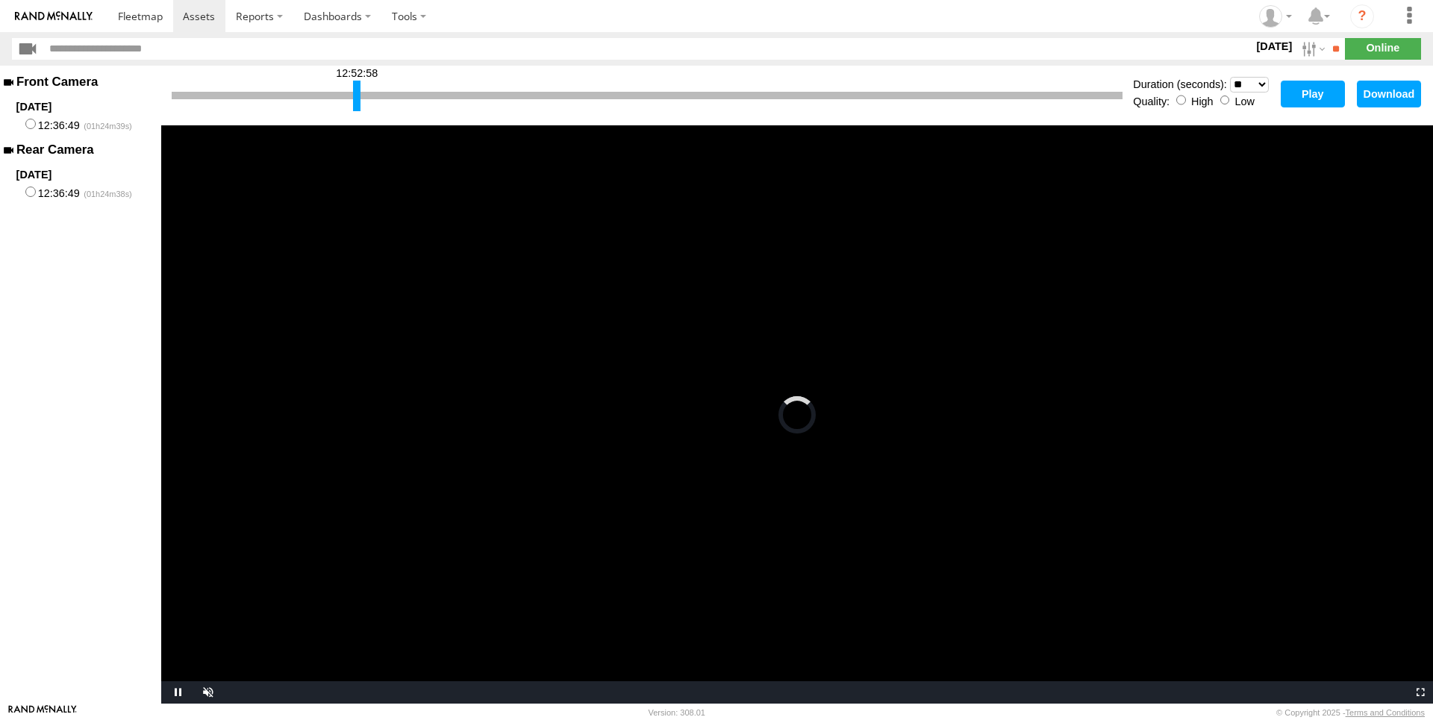
click at [1380, 92] on button "Download" at bounding box center [1389, 94] width 64 height 27
click at [1397, 90] on button "Download" at bounding box center [1389, 94] width 64 height 27
click at [1320, 95] on button "Play" at bounding box center [1313, 94] width 64 height 27
click at [1386, 94] on button "Download" at bounding box center [1389, 94] width 64 height 27
click at [1384, 103] on button "Download" at bounding box center [1389, 94] width 64 height 27
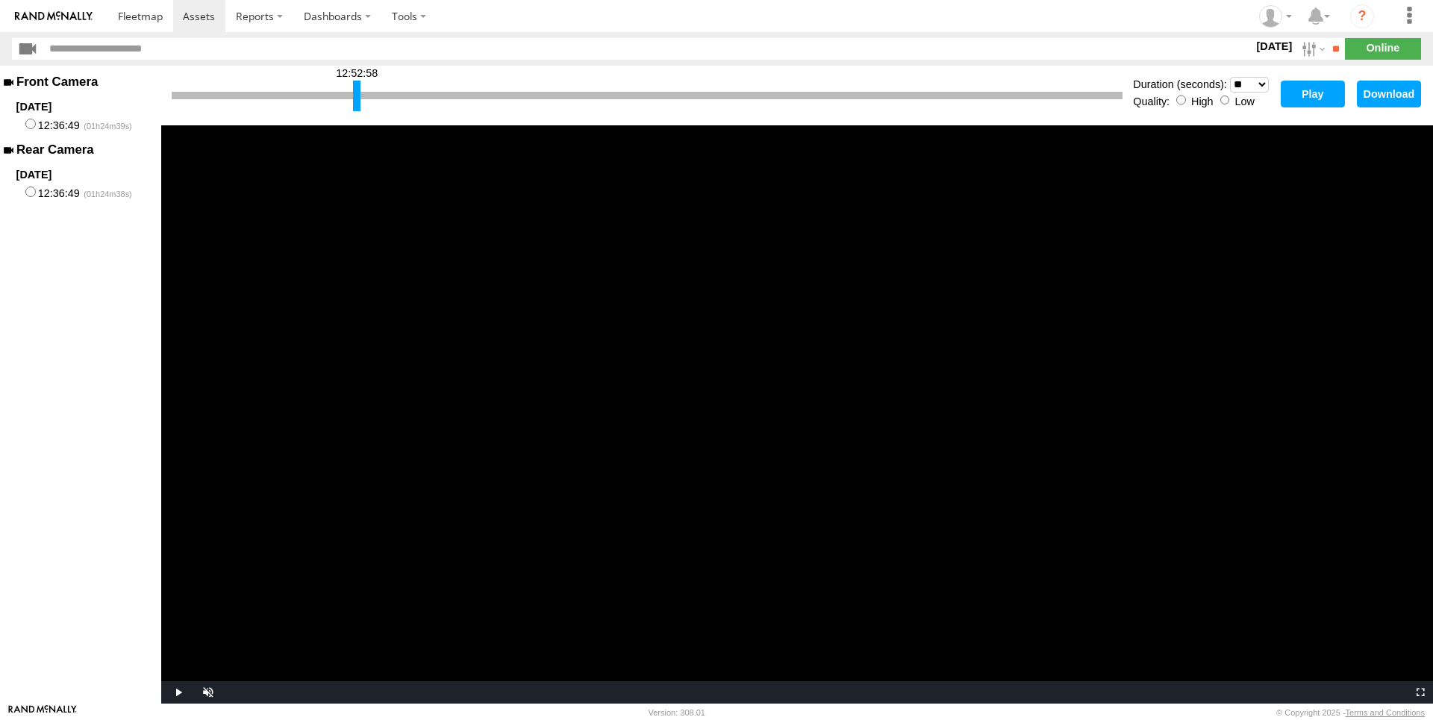
click at [1322, 89] on button "Play" at bounding box center [1313, 94] width 64 height 27
click at [1310, 96] on button "Play" at bounding box center [1313, 94] width 64 height 27
click at [178, 692] on span "Video Player" at bounding box center [176, 692] width 30 height 0
click at [1387, 87] on button "Download" at bounding box center [1389, 94] width 64 height 27
click at [1375, 93] on button "Download" at bounding box center [1389, 94] width 64 height 27
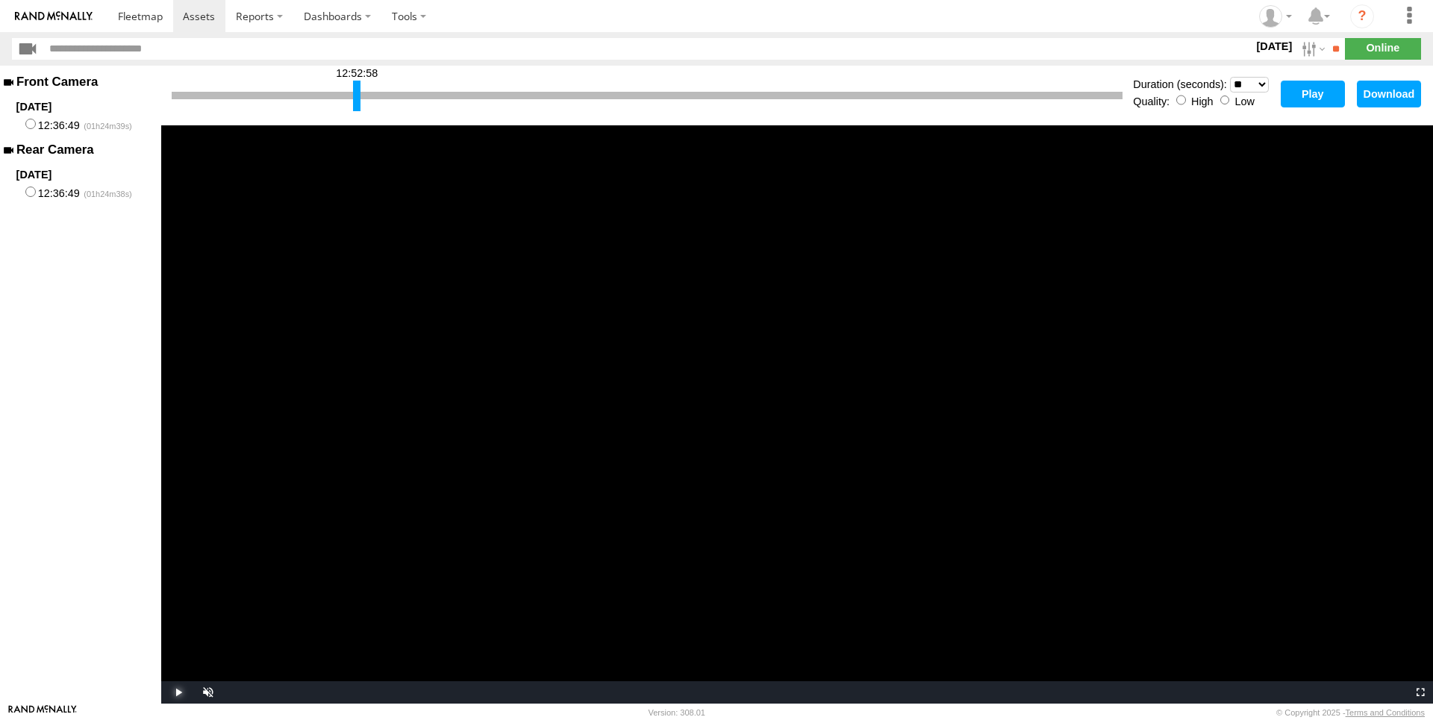
click at [178, 692] on span "Video Player" at bounding box center [176, 692] width 30 height 0
click at [1248, 87] on select "* ** ** ** ** ** ** *** *** *** ***" at bounding box center [1249, 85] width 39 height 16
click at [1317, 96] on button "Play" at bounding box center [1313, 94] width 64 height 27
click at [1394, 94] on button "Download" at bounding box center [1389, 94] width 64 height 27
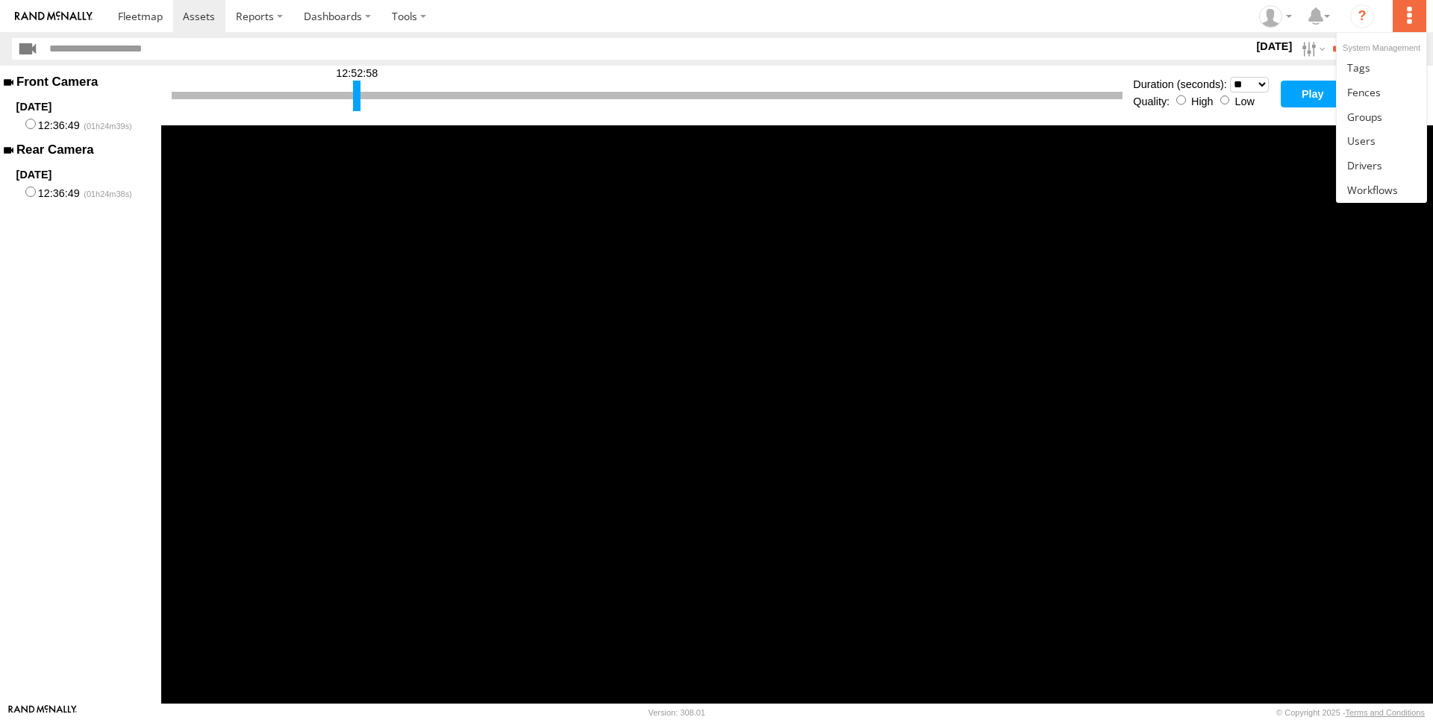
click at [1407, 12] on label at bounding box center [1408, 16] width 33 height 32
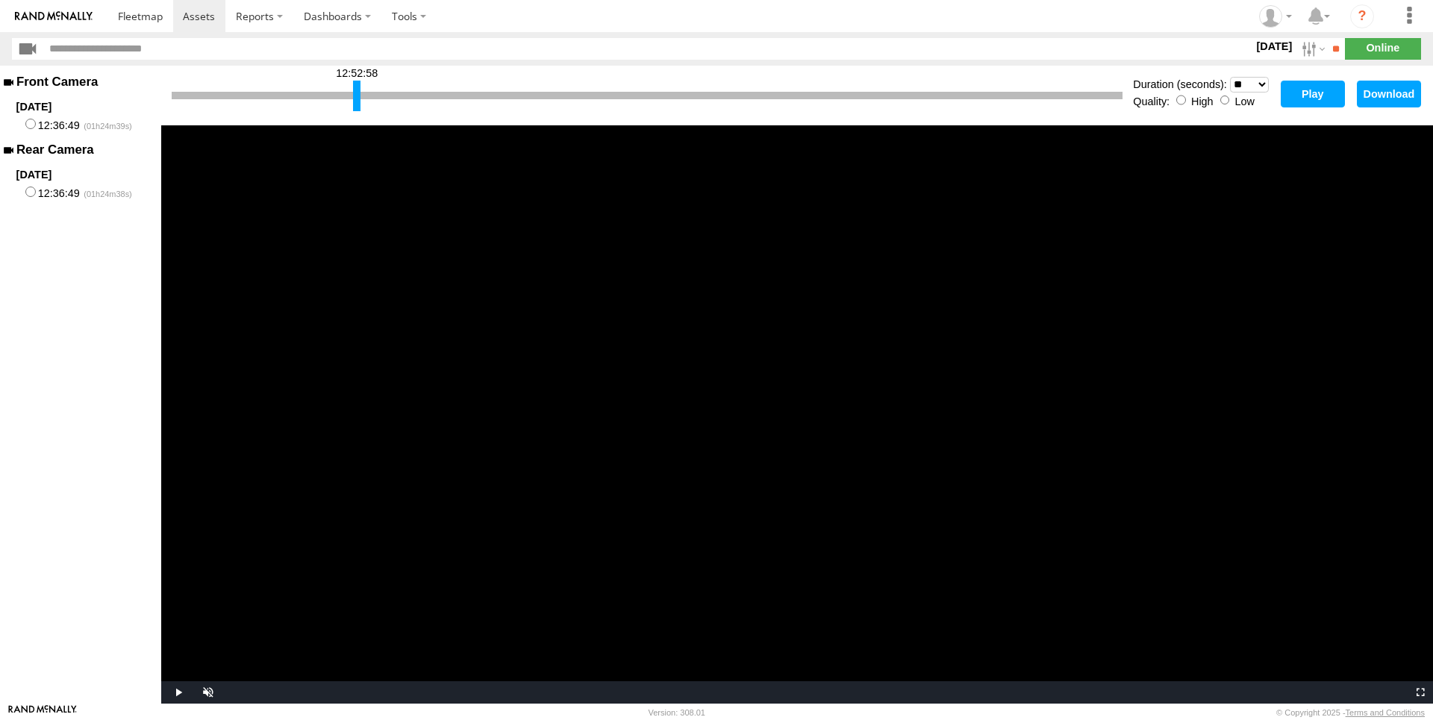
click at [1349, 123] on div "12:52:58 Duration (seconds): * ** ** ** ** ** ** *** *** *** *** Quality: High …" at bounding box center [797, 96] width 1272 height 60
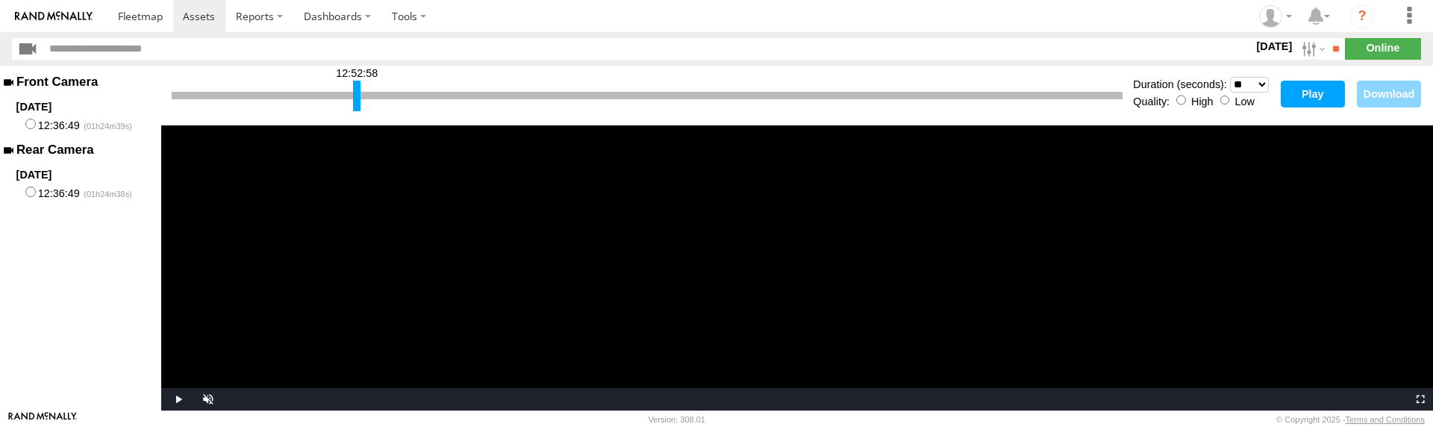
click at [1322, 96] on button "Play" at bounding box center [1313, 94] width 64 height 27
click at [1378, 99] on button "Download" at bounding box center [1389, 94] width 64 height 27
click at [1418, 399] on span "Video Player" at bounding box center [1418, 399] width 30 height 0
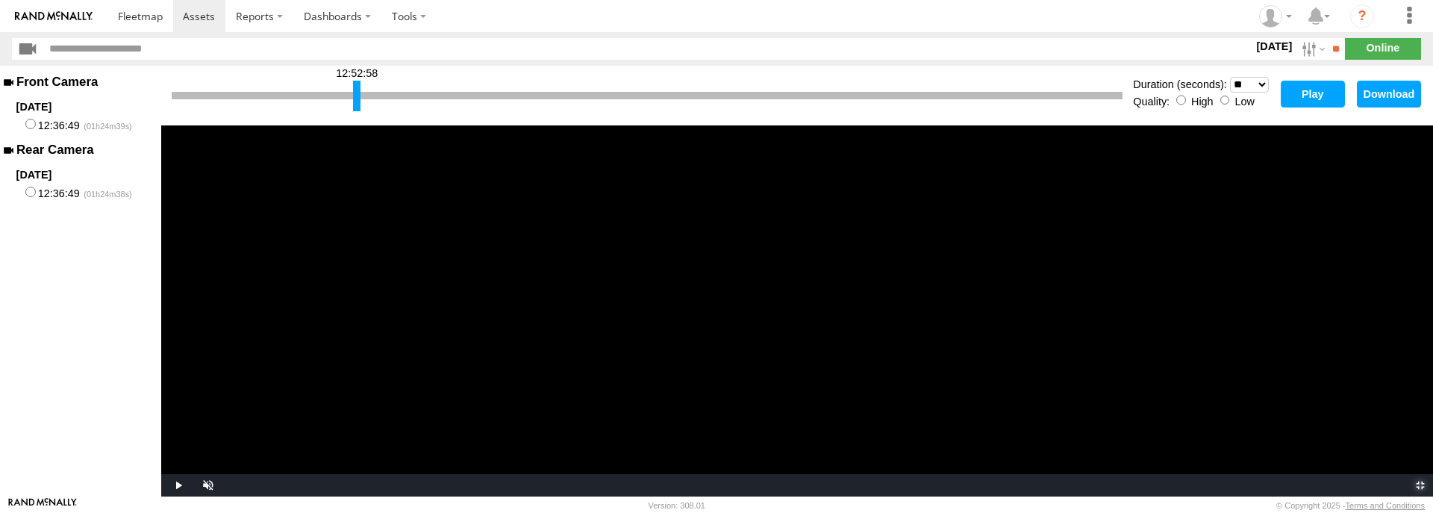
click at [1419, 485] on span "Video Player" at bounding box center [1418, 485] width 30 height 0
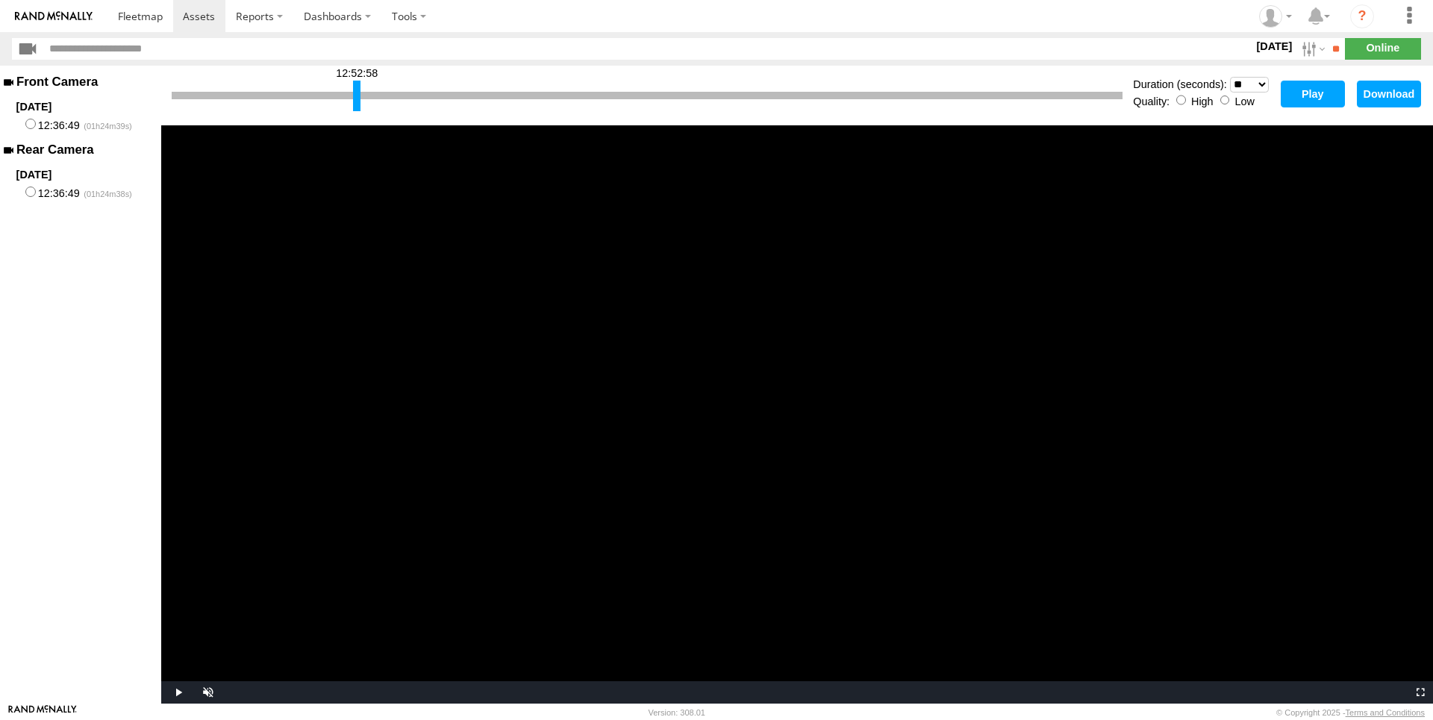
click at [16, 386] on div "Front Camera 2025-09-24 12:36:49 Rear Camera 2025-09-24 12:36:49" at bounding box center [80, 385] width 161 height 638
drag, startPoint x: 173, startPoint y: 93, endPoint x: 354, endPoint y: 124, distance: 183.9
click at [354, 124] on div "12:52:59 Duration (seconds): * ** ** ** ** ** ** *** *** *** *** Quality: High …" at bounding box center [797, 96] width 1272 height 60
click at [1230, 77] on select "* ** ** ** ** ** ** *** *** *** ***" at bounding box center [1249, 85] width 39 height 16
select select "**"
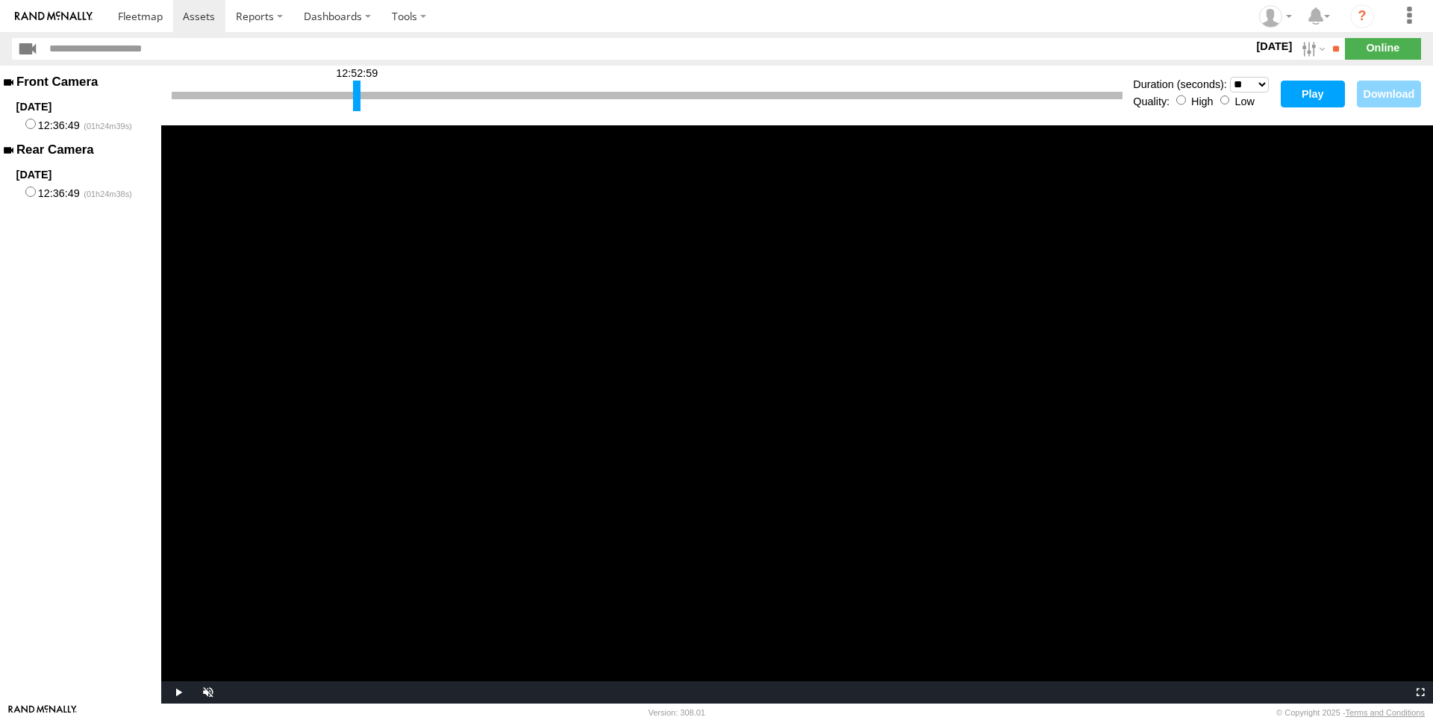
click option "**" at bounding box center [0, 0] width 0 height 0
click at [1312, 93] on button "Play" at bounding box center [1313, 94] width 64 height 27
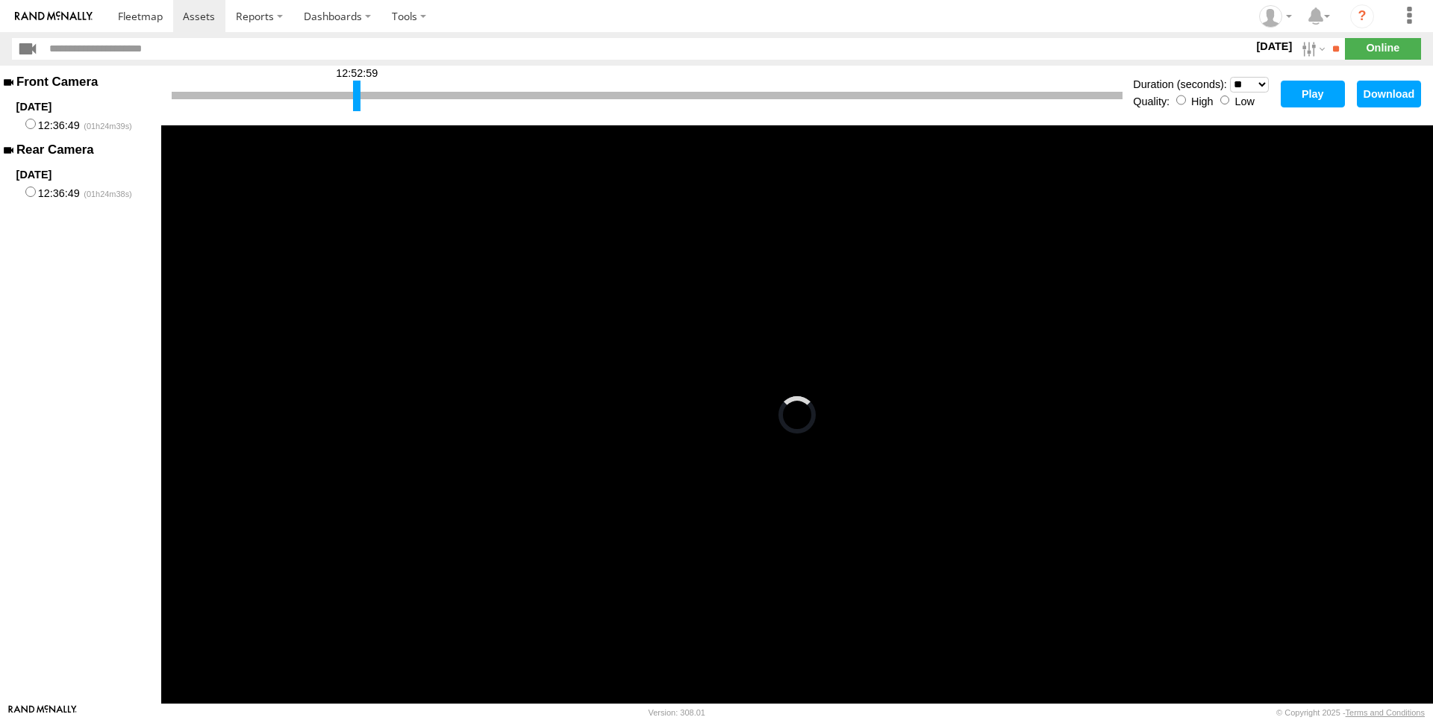
click at [1311, 94] on button "Play" at bounding box center [1313, 94] width 64 height 27
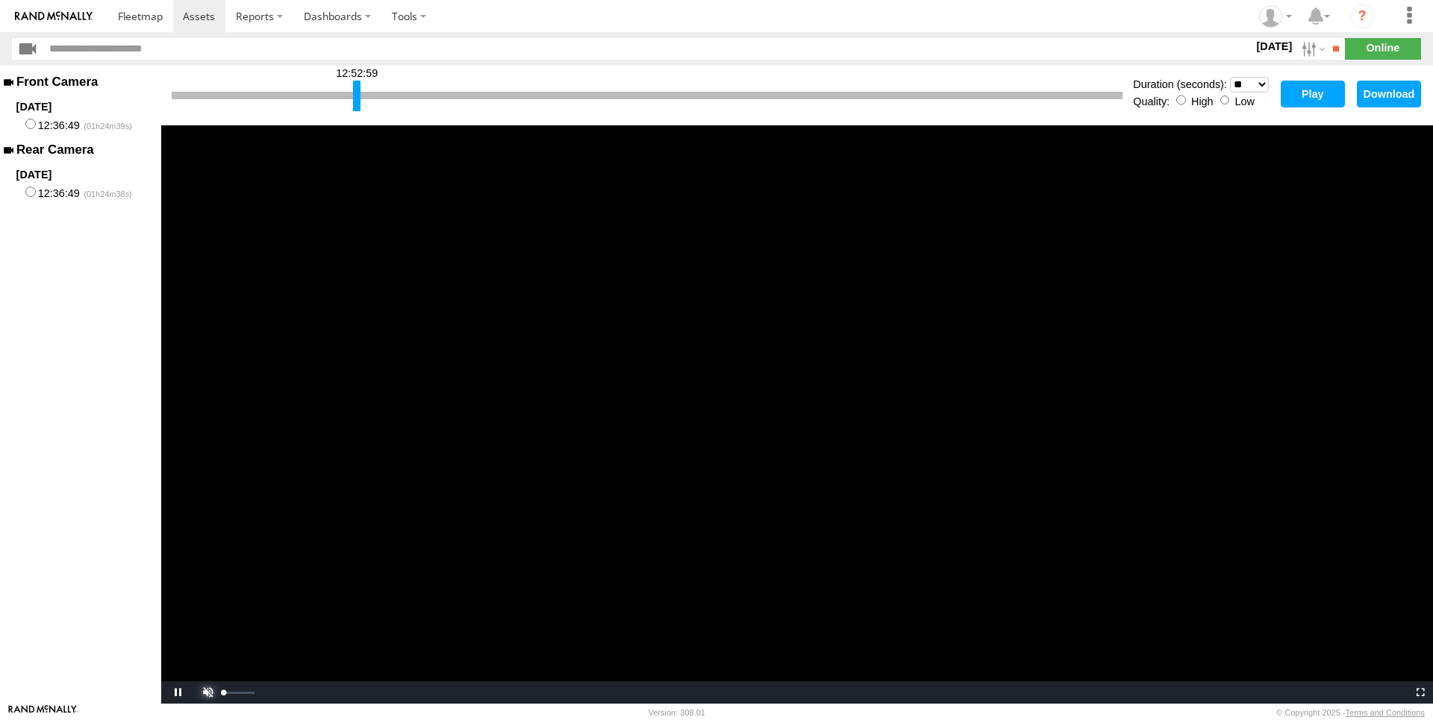
click at [206, 692] on span "Video Player" at bounding box center [206, 692] width 30 height 0
click at [170, 692] on span "Video Player" at bounding box center [176, 692] width 30 height 0
click at [1386, 96] on button "Download" at bounding box center [1389, 94] width 64 height 27
click at [1376, 92] on button "Download" at bounding box center [1389, 94] width 64 height 27
click at [1072, 17] on section at bounding box center [768, 16] width 1322 height 32
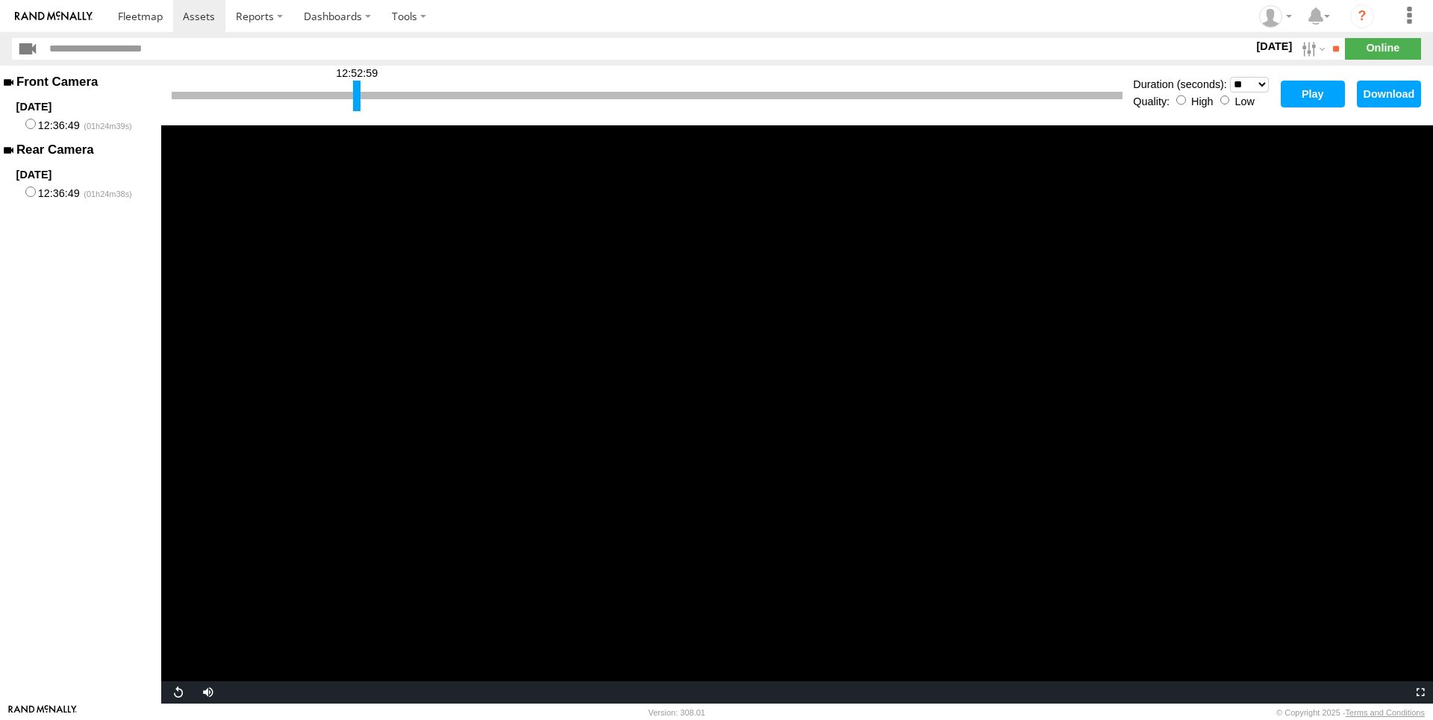
click at [1078, 17] on section at bounding box center [768, 16] width 1322 height 32
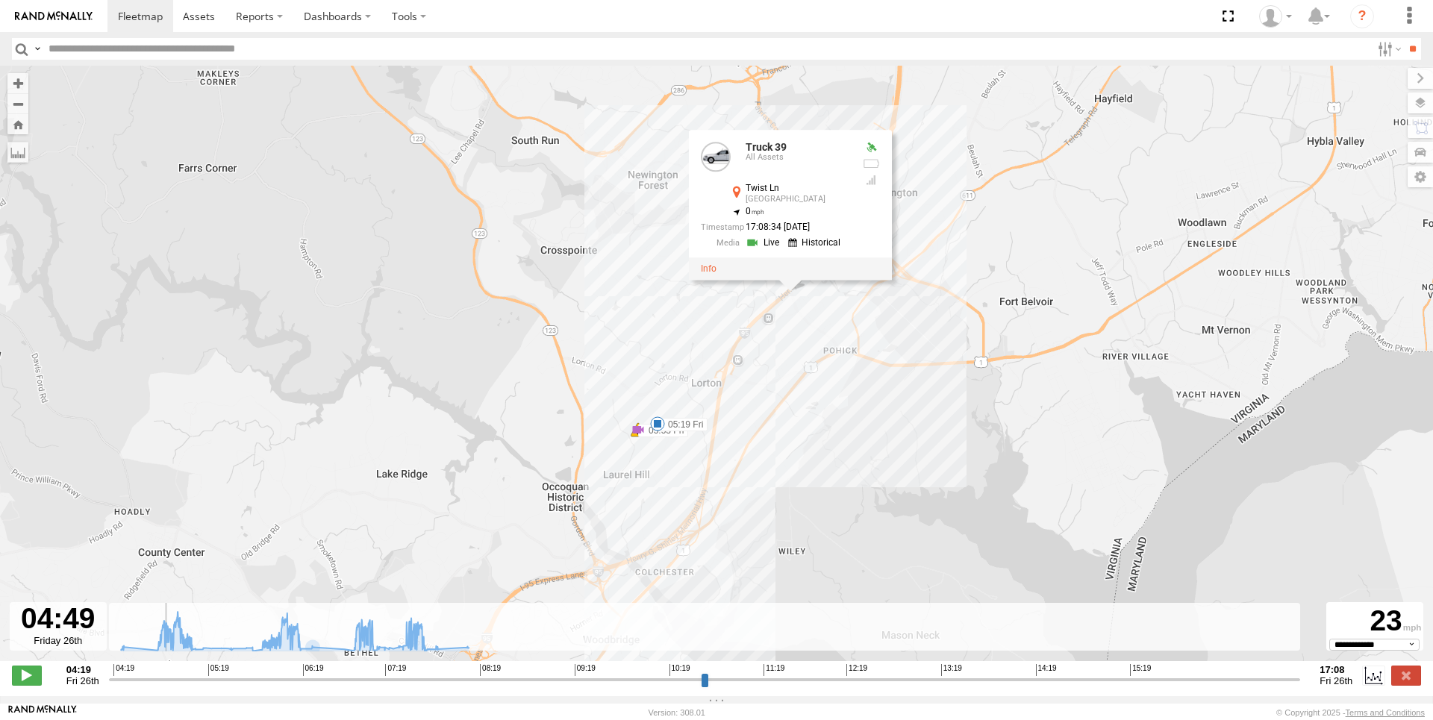
select select "**********"
click at [1336, 684] on span "Fri 26th" at bounding box center [1335, 680] width 33 height 11
click at [78, 687] on span "Fri 26th" at bounding box center [82, 680] width 33 height 11
click at [80, 674] on strong "04:19" at bounding box center [82, 669] width 33 height 11
click at [75, 692] on div "**********" at bounding box center [716, 676] width 1433 height 31
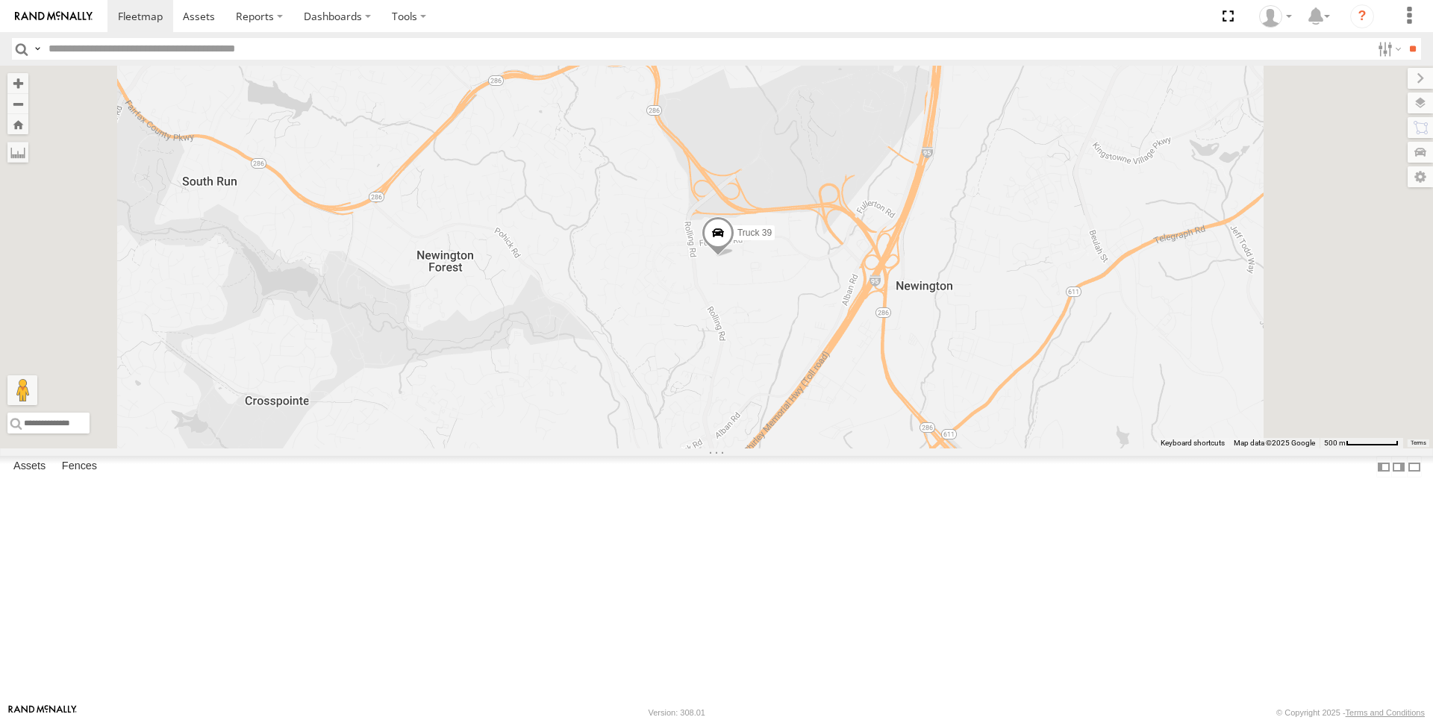
click at [0, 0] on span at bounding box center [0, 0] width 0 height 0
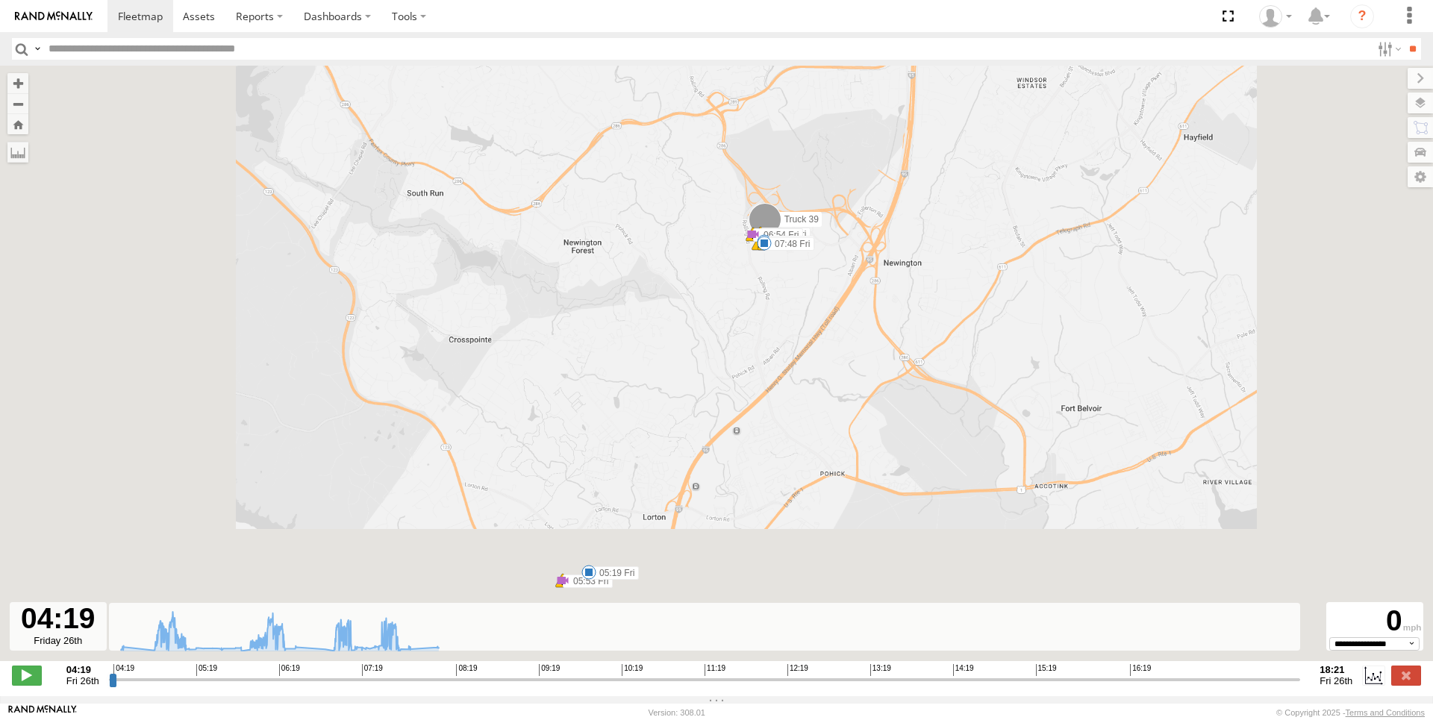
type input "**********"
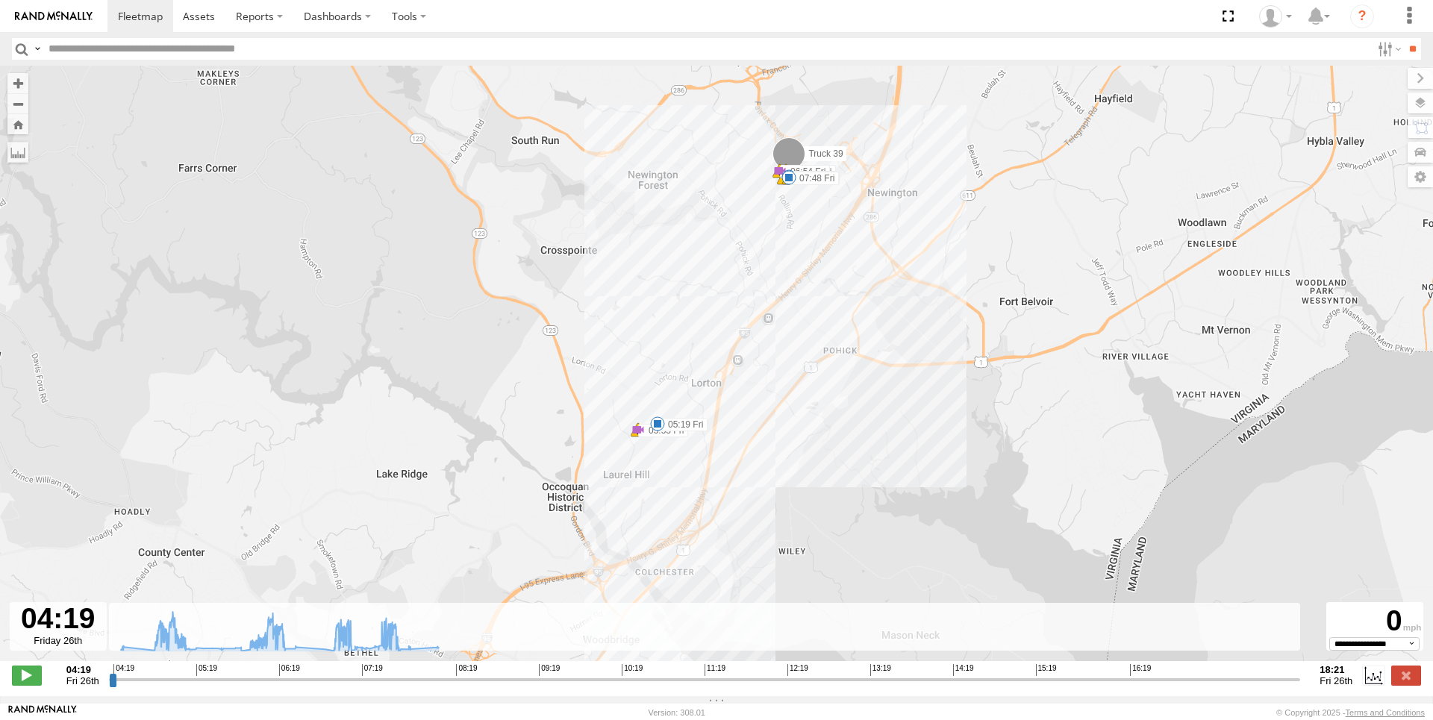
click at [49, 640] on div at bounding box center [58, 626] width 97 height 49
click at [37, 651] on div at bounding box center [58, 626] width 97 height 49
drag, startPoint x: 46, startPoint y: 651, endPoint x: 87, endPoint y: 614, distance: 54.4
click at [50, 648] on div at bounding box center [58, 626] width 97 height 49
click at [1378, 53] on label at bounding box center [1388, 49] width 32 height 22
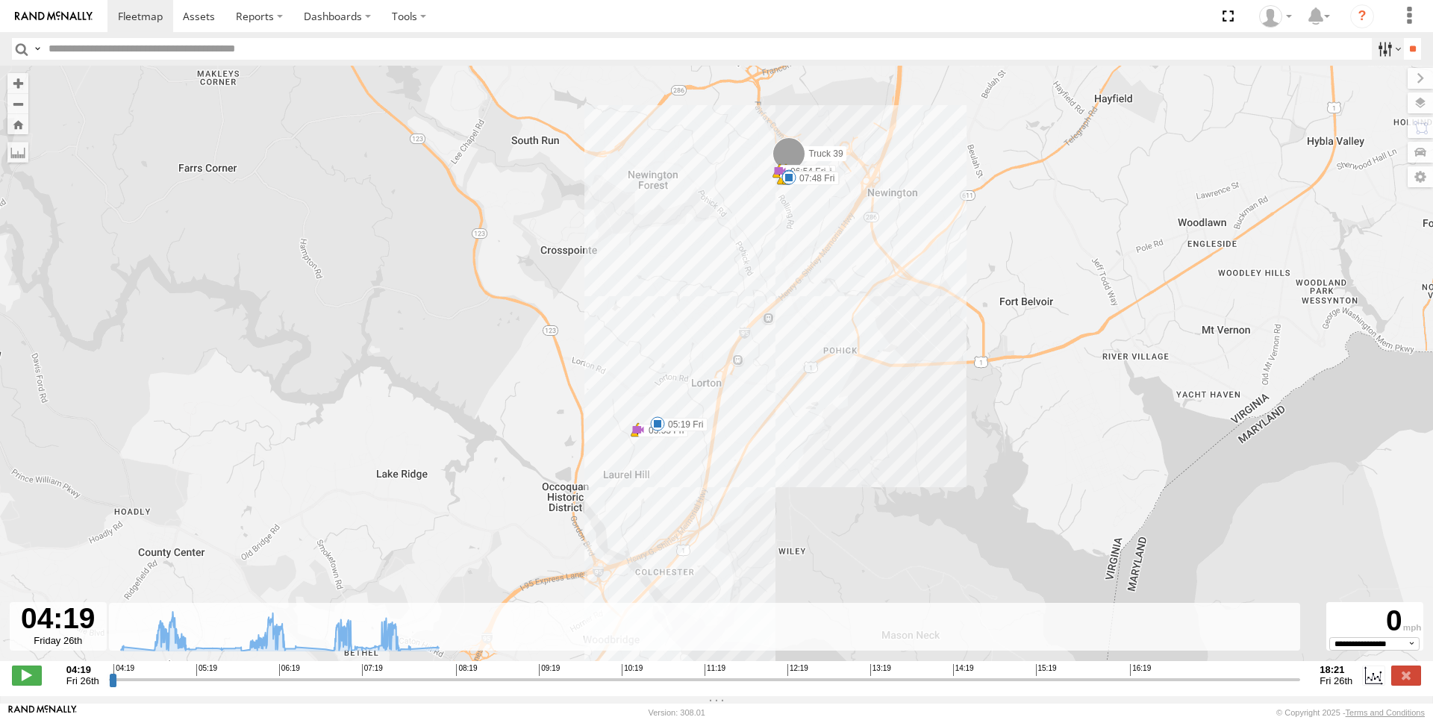
click at [1386, 50] on label at bounding box center [1388, 49] width 32 height 22
click at [1384, 49] on label at bounding box center [1388, 49] width 32 height 22
click at [1331, 684] on span "Fri 26th" at bounding box center [1335, 680] width 33 height 11
click at [137, 666] on div "Truck 39 04:21 Fri 04:45 Fri 04:45 Fri 05:19 Fri 05:53 Fri 05:53 Fri 06:18 Fri …" at bounding box center [716, 371] width 1433 height 611
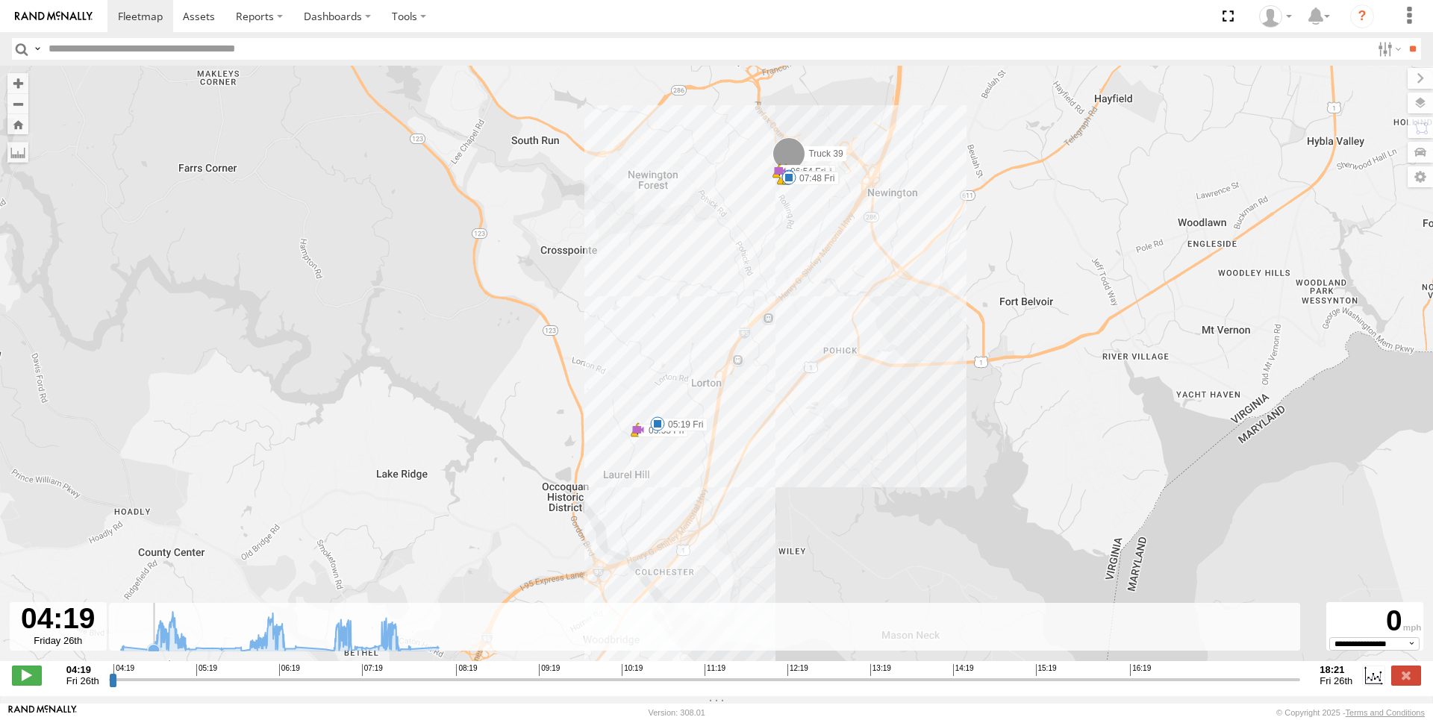
click at [154, 651] on icon at bounding box center [153, 650] width 15 height 15
click at [170, 646] on icon at bounding box center [279, 632] width 333 height 40
click at [222, 656] on icon at bounding box center [222, 650] width 12 height 12
click at [79, 683] on span "Fri 26th" at bounding box center [82, 680] width 33 height 11
click at [73, 632] on div at bounding box center [58, 626] width 97 height 49
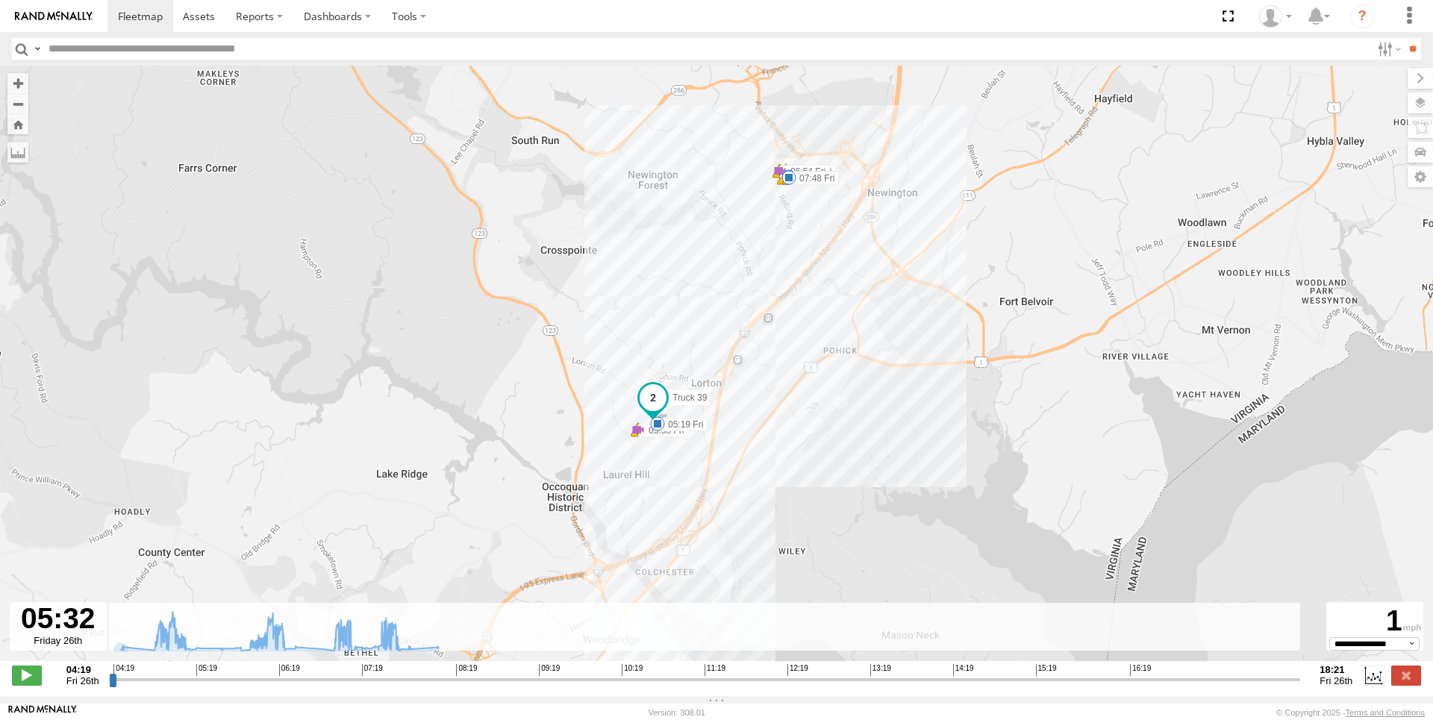
click at [67, 648] on div at bounding box center [58, 626] width 97 height 49
click at [125, 647] on icon at bounding box center [279, 632] width 333 height 40
click at [788, 647] on rect at bounding box center [704, 627] width 1191 height 49
click at [996, 645] on rect at bounding box center [704, 627] width 1191 height 49
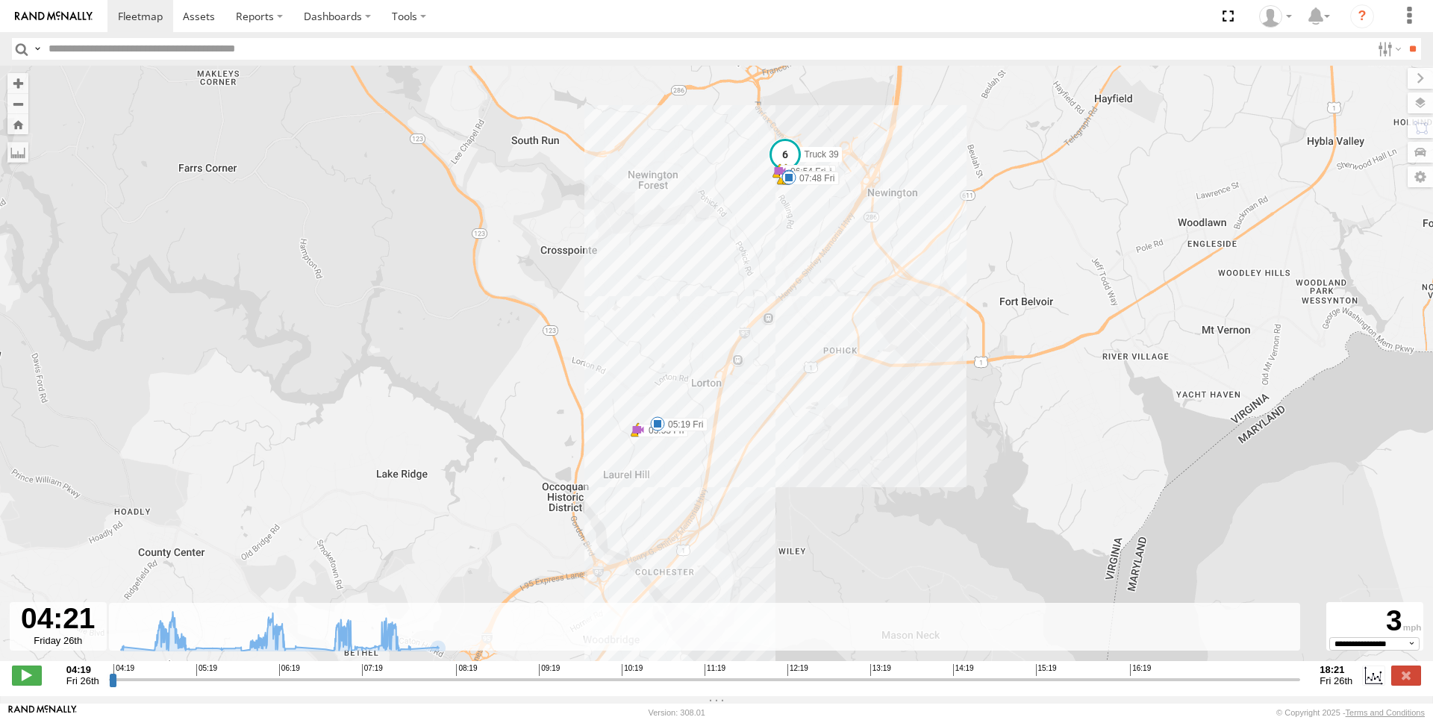
click at [34, 49] on label at bounding box center [37, 49] width 12 height 22
click at [630, 23] on section at bounding box center [768, 16] width 1322 height 32
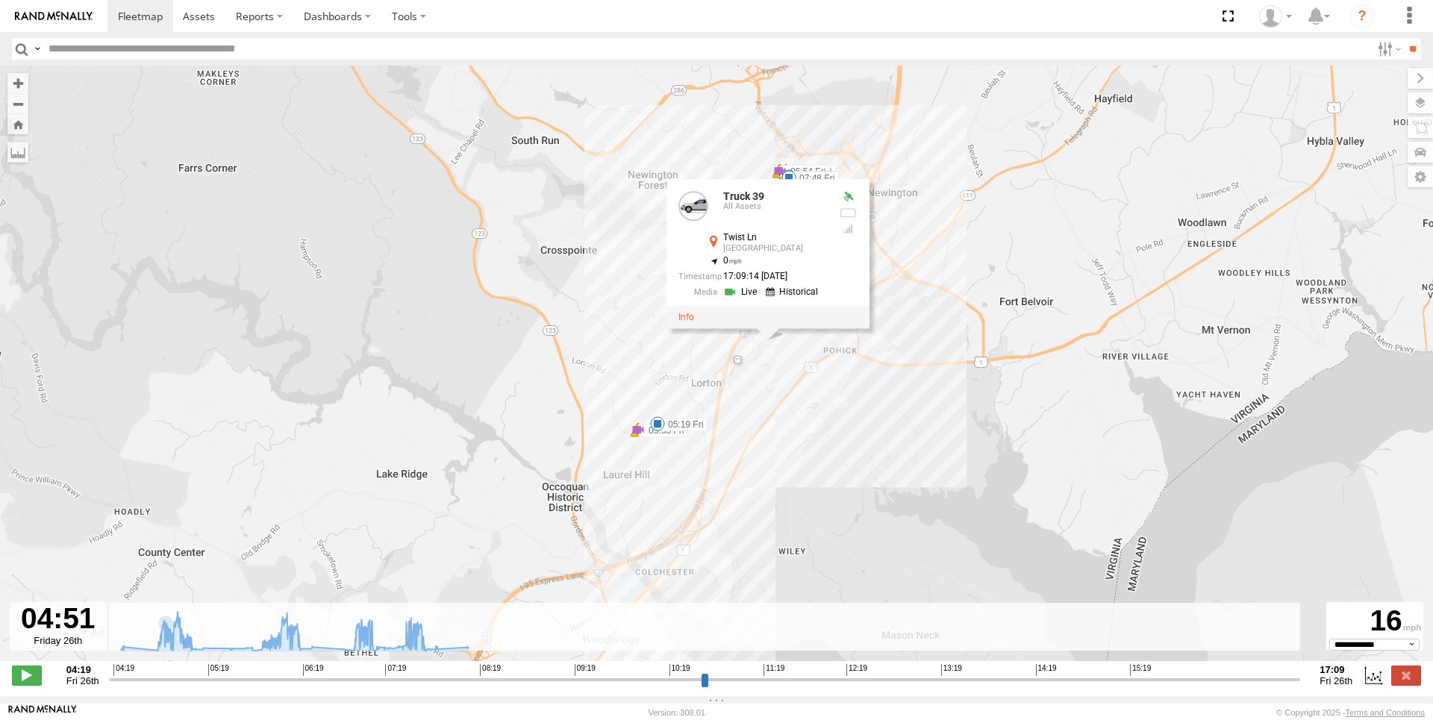
select select "**********"
click at [1315, 22] on icon at bounding box center [1315, 16] width 27 height 19
click at [1275, 22] on icon at bounding box center [1270, 16] width 22 height 22
click at [1269, 129] on span at bounding box center [1279, 131] width 25 height 16
